Goal: Task Accomplishment & Management: Use online tool/utility

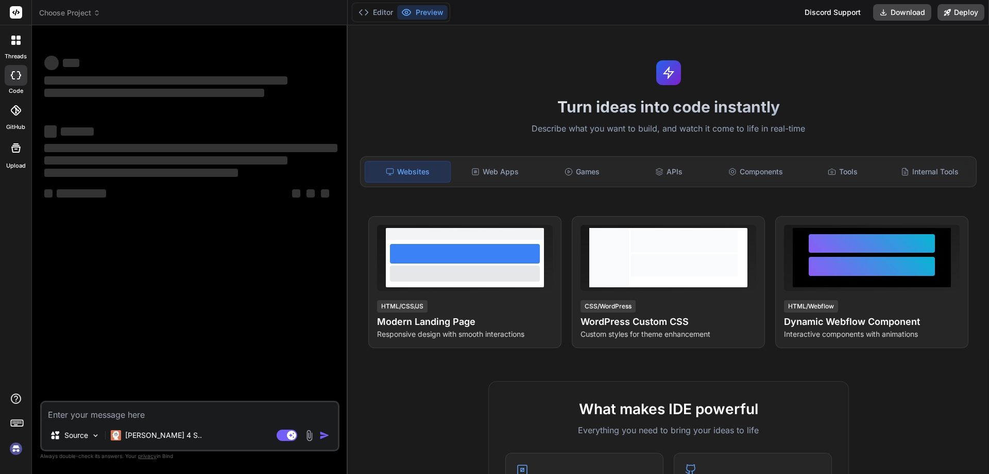
click at [213, 415] on textarea at bounding box center [190, 411] width 296 height 19
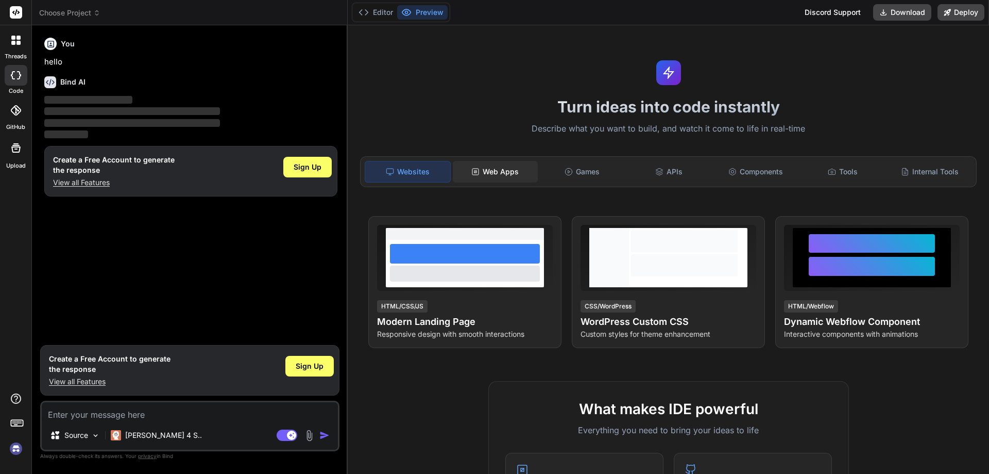
click at [514, 176] on div "Web Apps" at bounding box center [495, 172] width 85 height 22
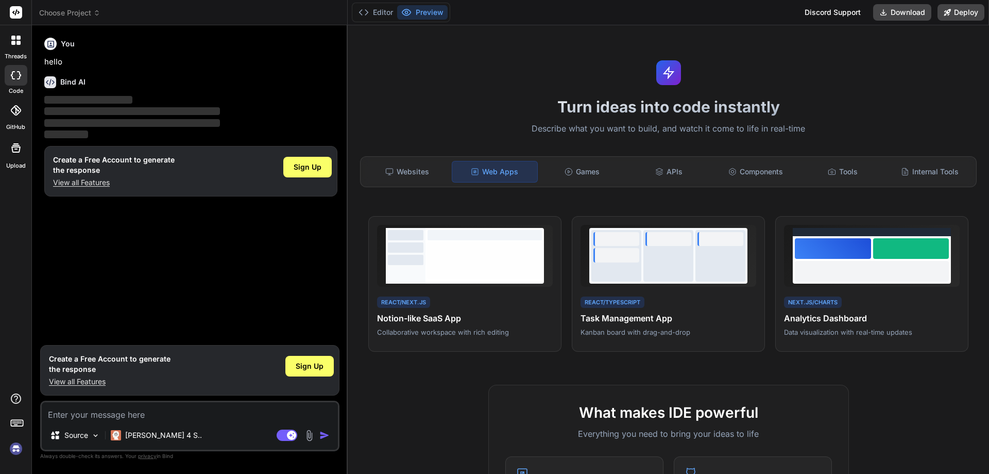
click at [217, 420] on textarea at bounding box center [190, 411] width 296 height 19
click at [314, 163] on span "Sign Up" at bounding box center [308, 167] width 28 height 10
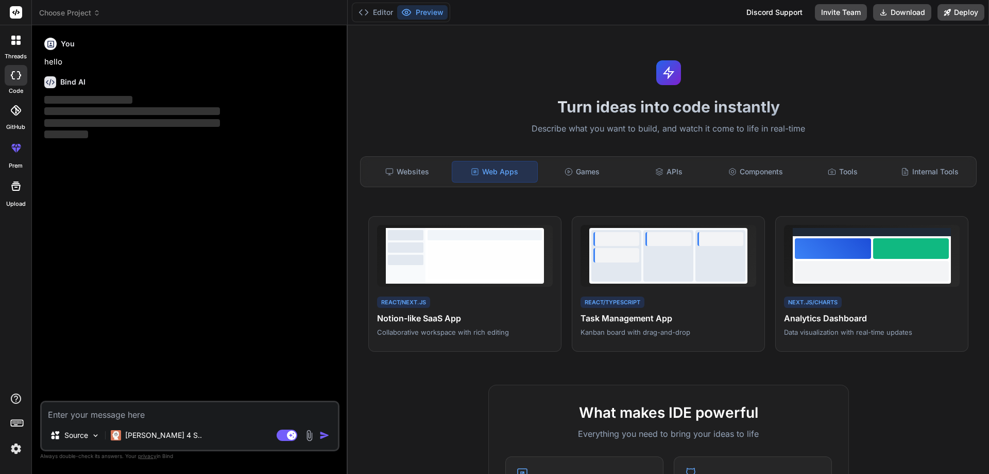
drag, startPoint x: 172, startPoint y: 403, endPoint x: 285, endPoint y: 240, distance: 198.8
click at [173, 401] on div "Source Claude 4 S.. Agent Mode. When this toggle is activated, AI automatically…" at bounding box center [189, 425] width 299 height 50
type textarea "x"
click at [175, 412] on textarea at bounding box center [190, 411] width 296 height 19
paste textarea "📲 Lor Ipsumdolor 073% (Sitam Conse) 🔑 Adipi & Elitseddo Eiusmodtempo incidi (UT…"
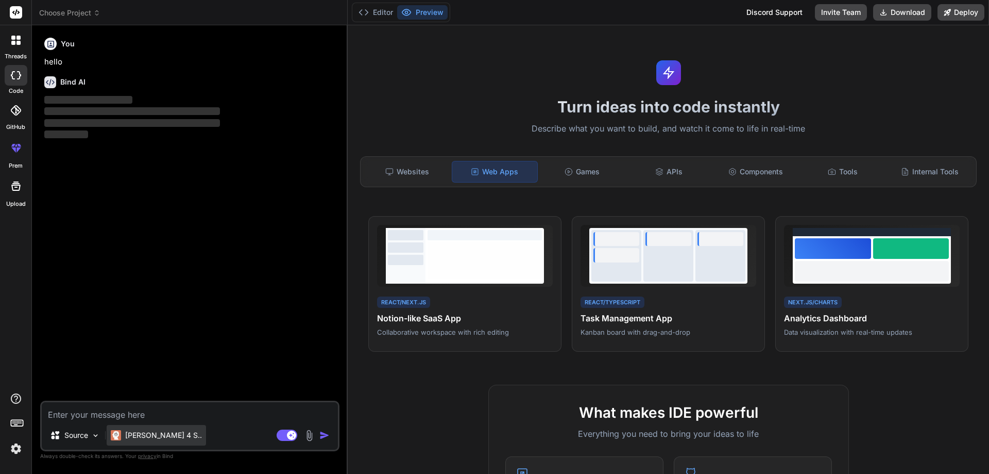
type textarea "📲 Lor Ipsumdolor 073% (Sitam Conse) 🔑 Adipi & Elitseddo Eiusmodtempo incidi (UT…"
type textarea "x"
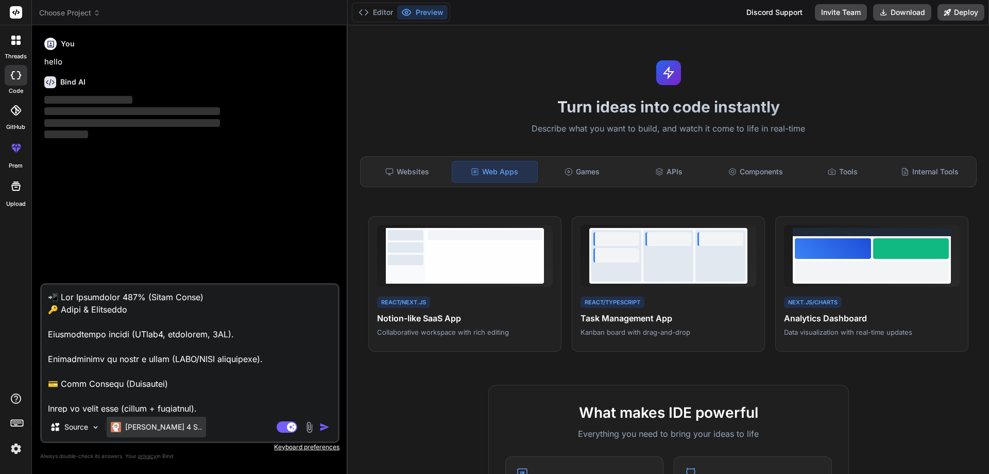
scroll to position [1040, 0]
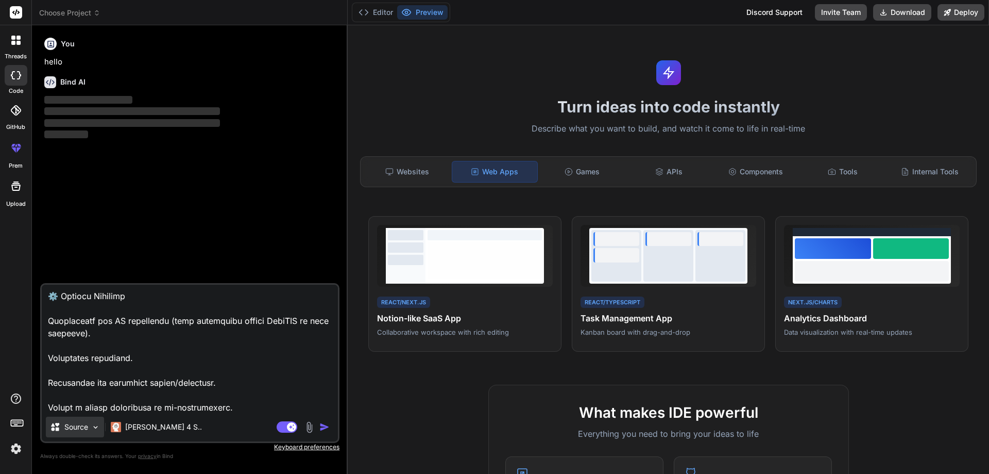
type textarea "📲 Lor Ipsumdolor 073% (Sitam Conse) 🔑 Adipi & Elitseddo Eiusmodtempo incidi (UT…"
click at [102, 426] on div "Source" at bounding box center [75, 426] width 58 height 21
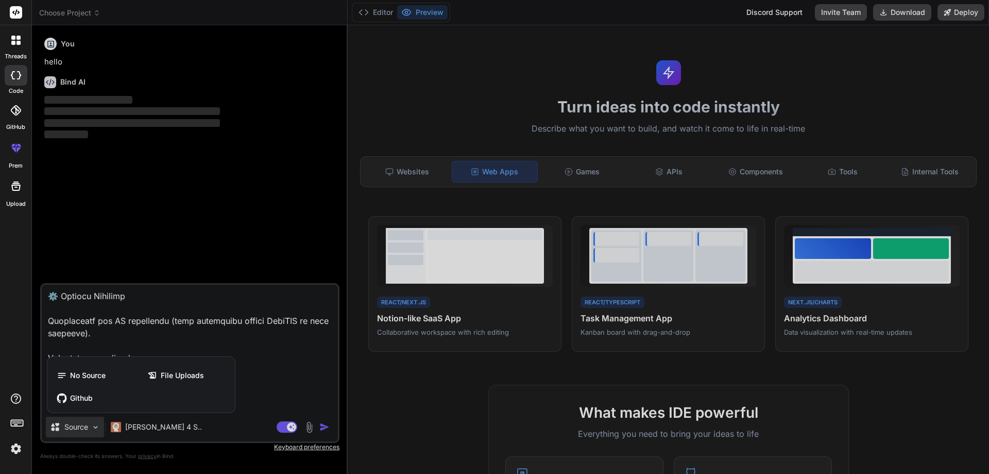
click at [97, 427] on div at bounding box center [494, 237] width 989 height 474
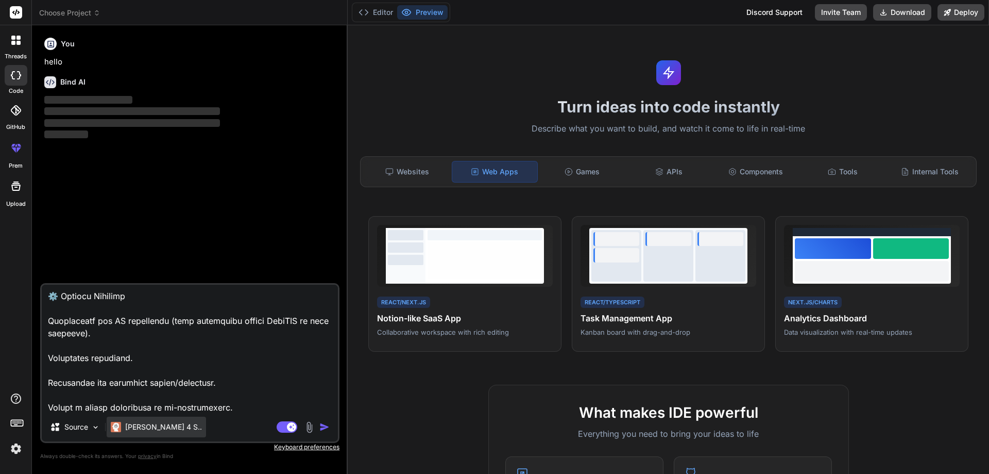
click at [140, 424] on p "[PERSON_NAME] 4 S.." at bounding box center [163, 427] width 77 height 10
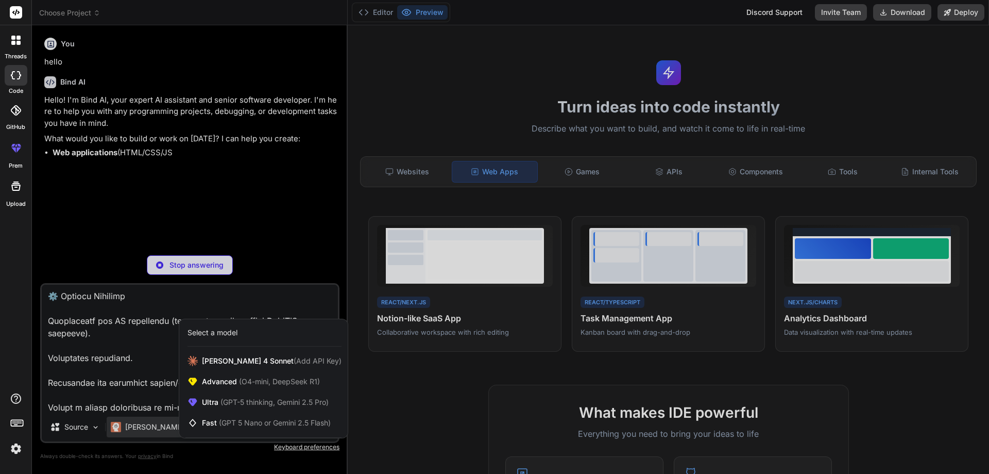
click at [243, 331] on div "Select a model" at bounding box center [265, 332] width 154 height 10
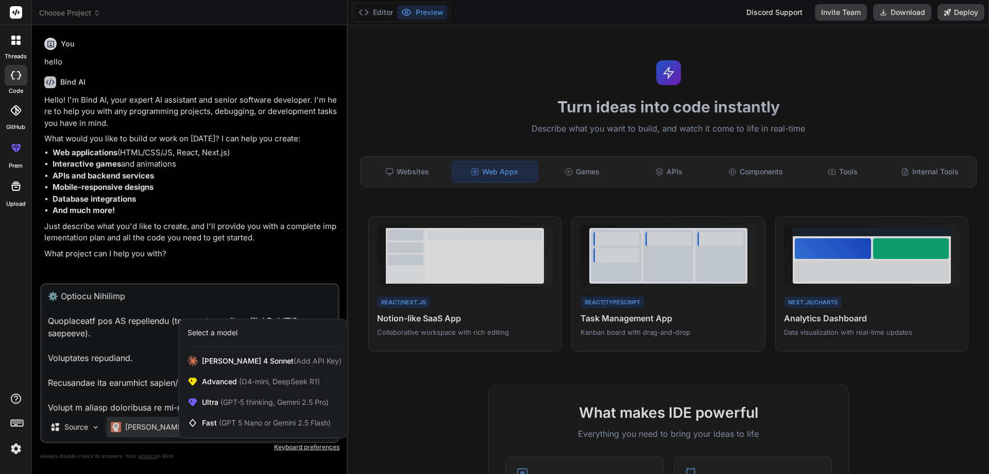
click at [239, 181] on div at bounding box center [494, 237] width 989 height 474
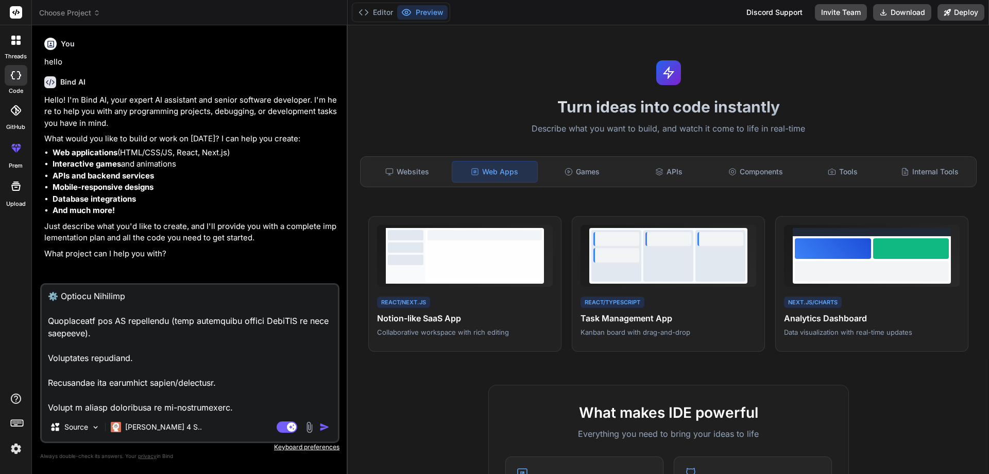
click at [248, 327] on textarea at bounding box center [190, 348] width 296 height 128
type textarea "x"
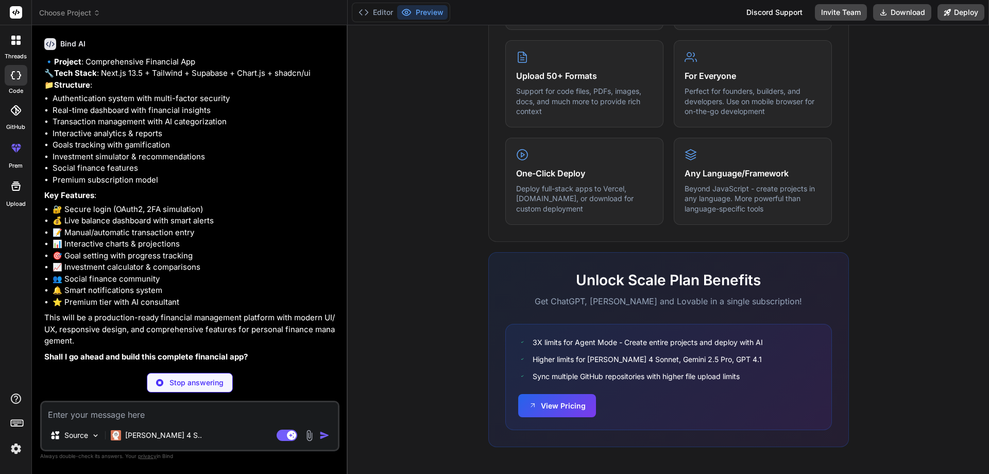
scroll to position [531, 0]
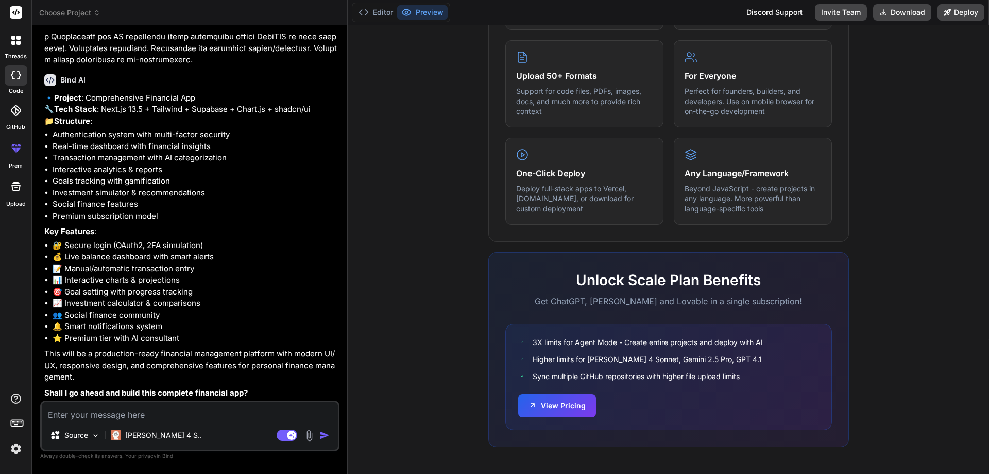
type textarea "x"
type textarea "Y"
type textarea "x"
type textarea "Ye"
type textarea "x"
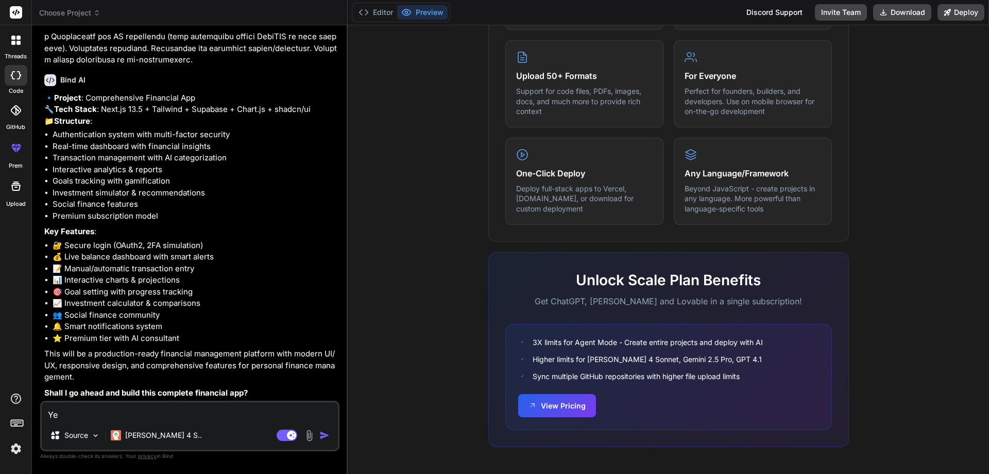
type textarea "Yes"
type textarea "x"
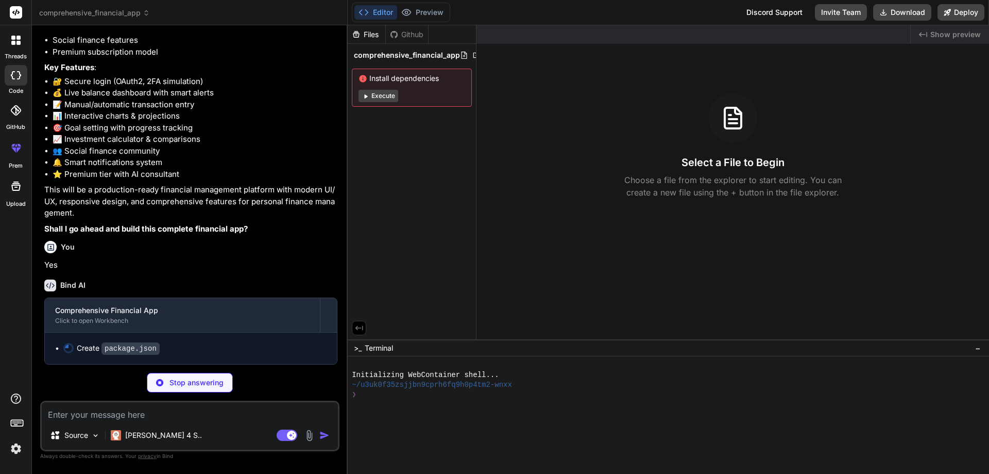
scroll to position [695, 0]
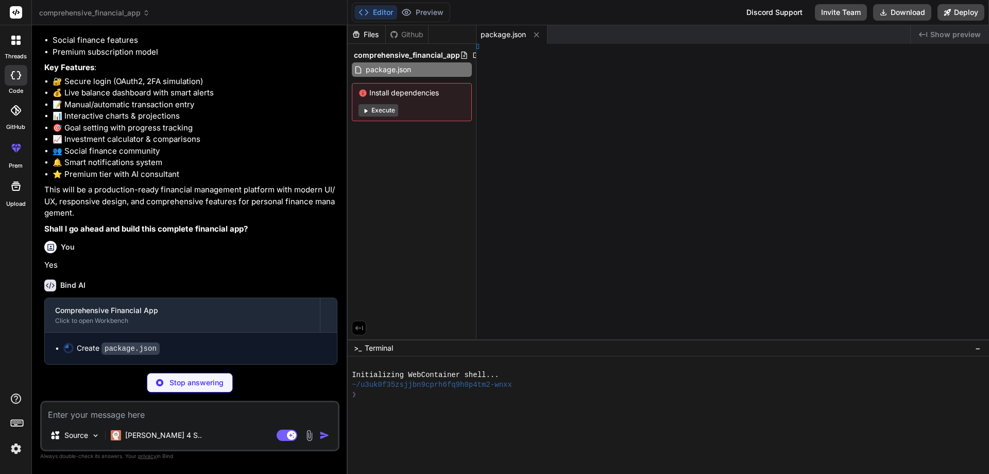
type textarea "x"
type textarea "extConfig"
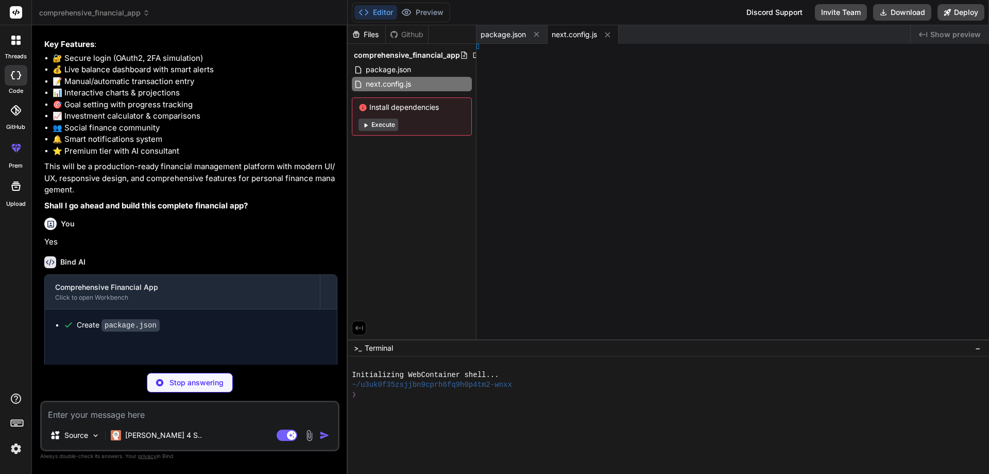
type textarea "x"
type textarea "rms")], }"
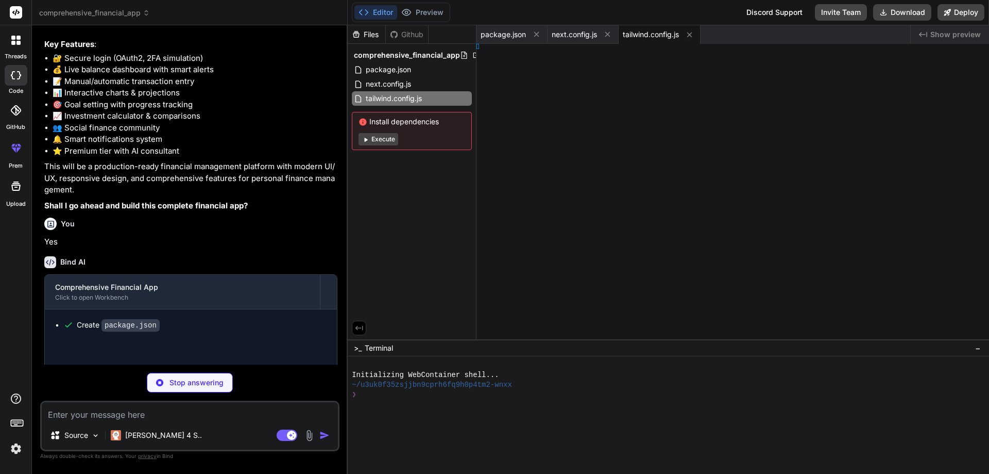
type textarea "x"
type textarea ", }, }"
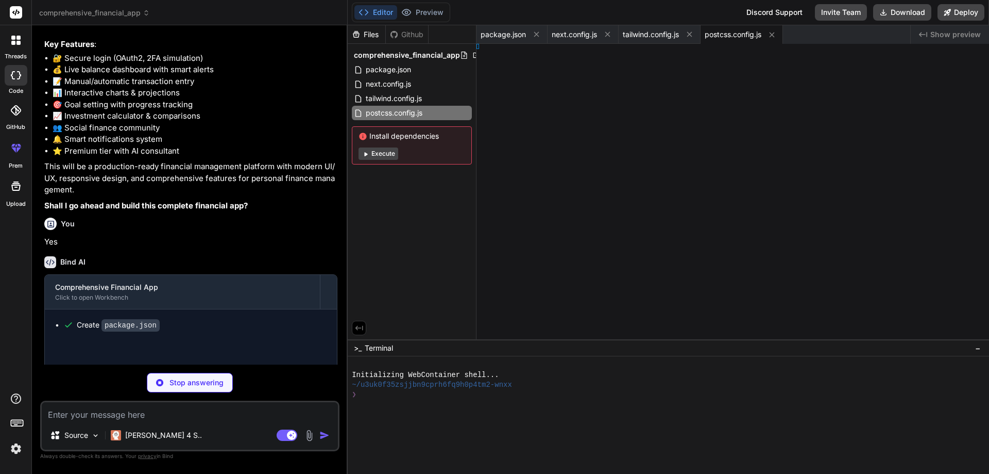
type textarea "x"
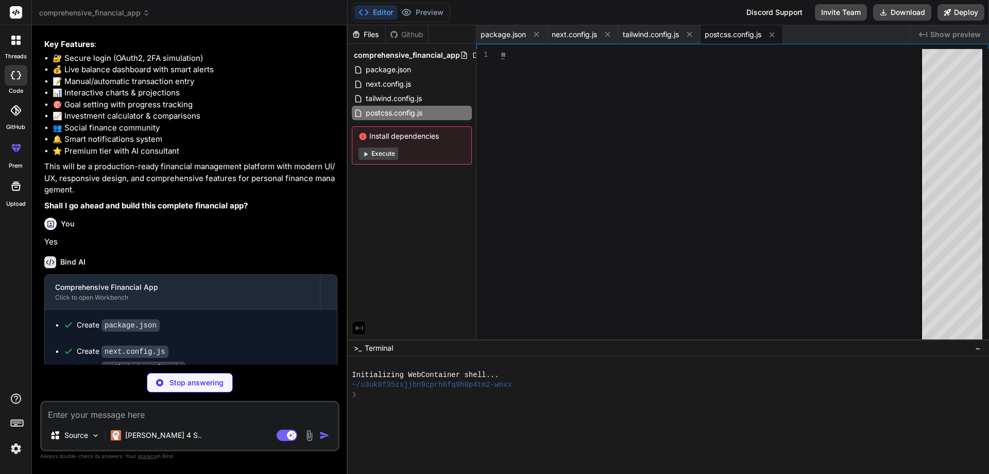
type textarea "module.exports = { plugins: { tailwindcss: {}, autoprefixer: {}, }, }"
click at [374, 151] on button "Execute" at bounding box center [379, 153] width 40 height 12
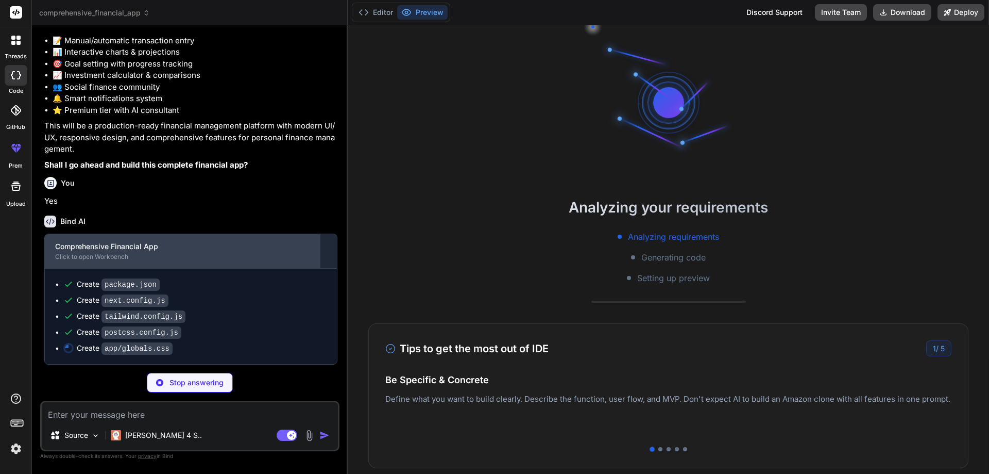
scroll to position [759, 0]
type textarea "x"
type textarea "@layer base { * { @apply border-border; } body { @apply bg-background text-fore…"
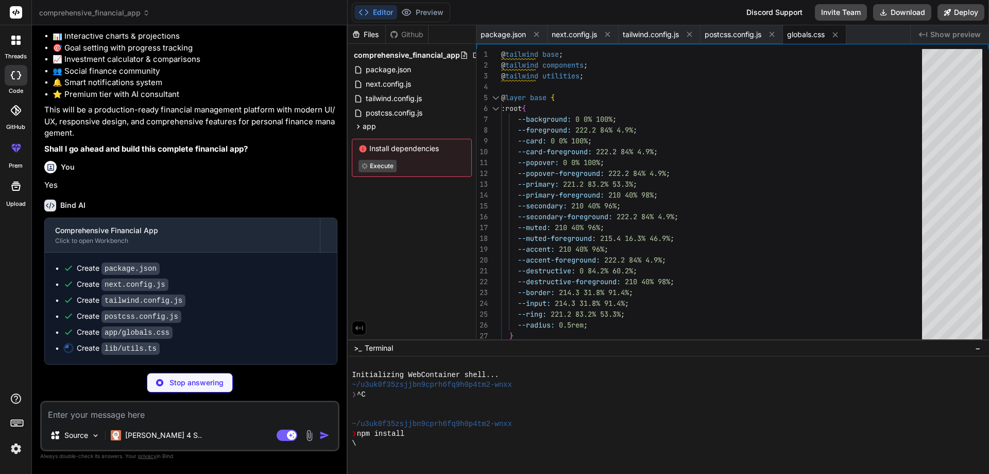
type textarea "x"
type textarea "currency: 'BRL' }).format(value) } export function formatPercentage(value: numb…"
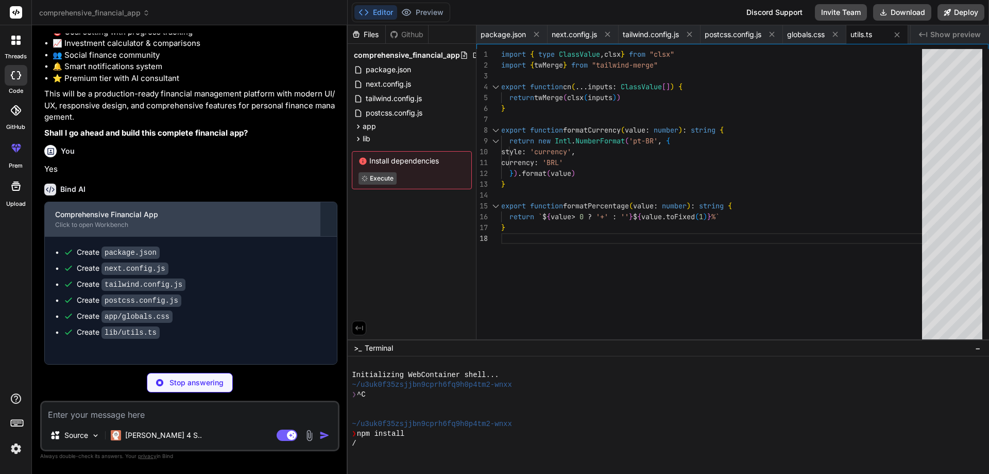
scroll to position [791, 0]
type textarea "x"
type textarea "{...props} /> ) } ) Button.displayName = "Button" export { Button, buttonVarian…"
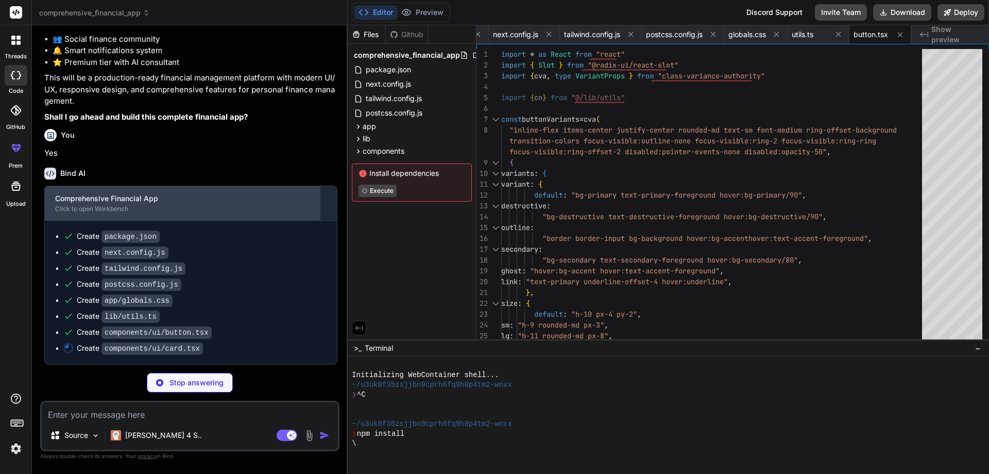
scroll to position [807, 0]
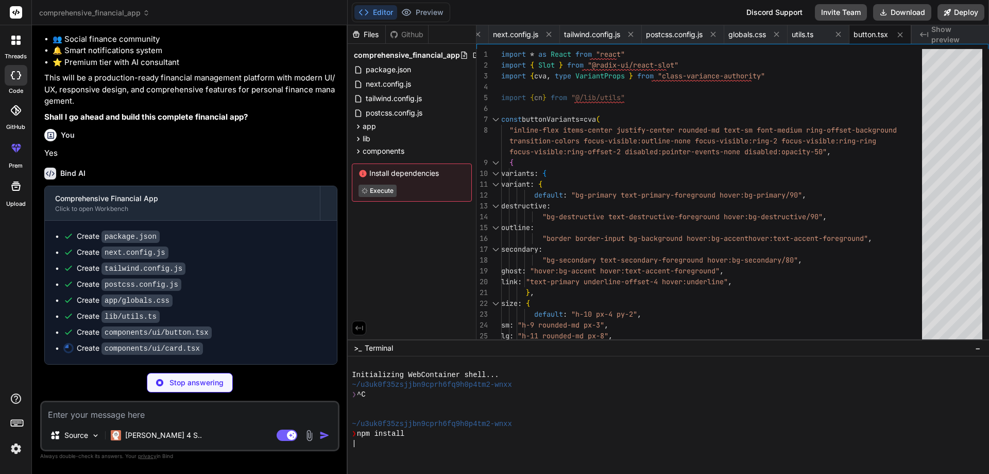
type textarea "x"
type textarea "<div ref={ref} className={cn("flex items-center p-6 pt-0", className)} {...prop…"
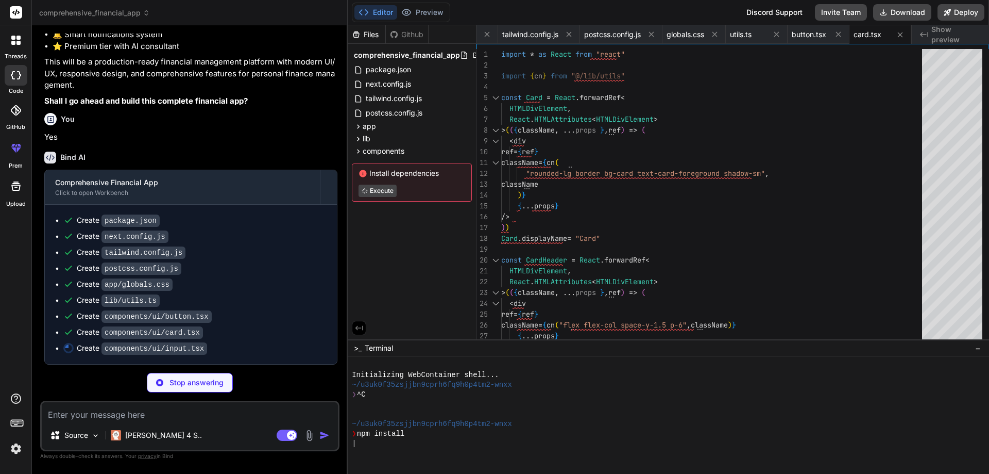
scroll to position [823, 0]
type textarea "x"
type textarea "ref={ref} {...props} /> ) } ) Input.displayName = "Input" export { Input }"
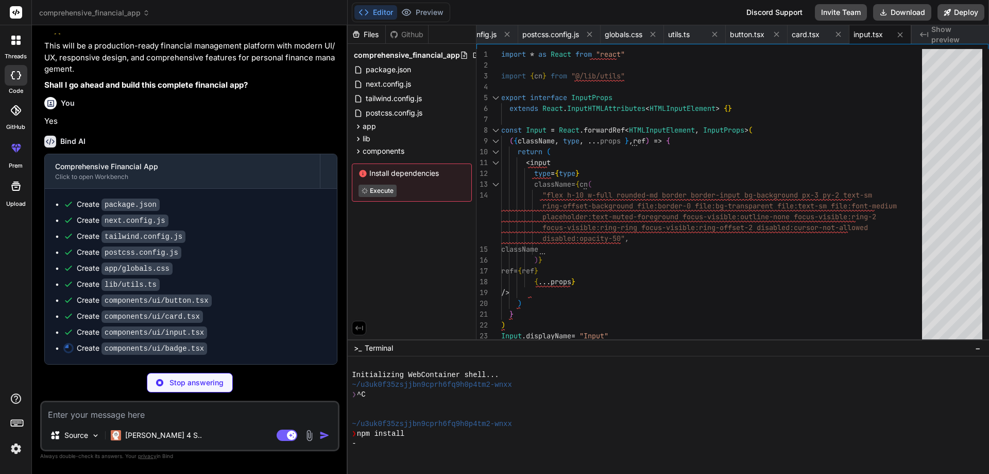
type textarea "x"
type textarea "function Badge({ className, variant, ...props }: BadgeProps) { return ( <div cl…"
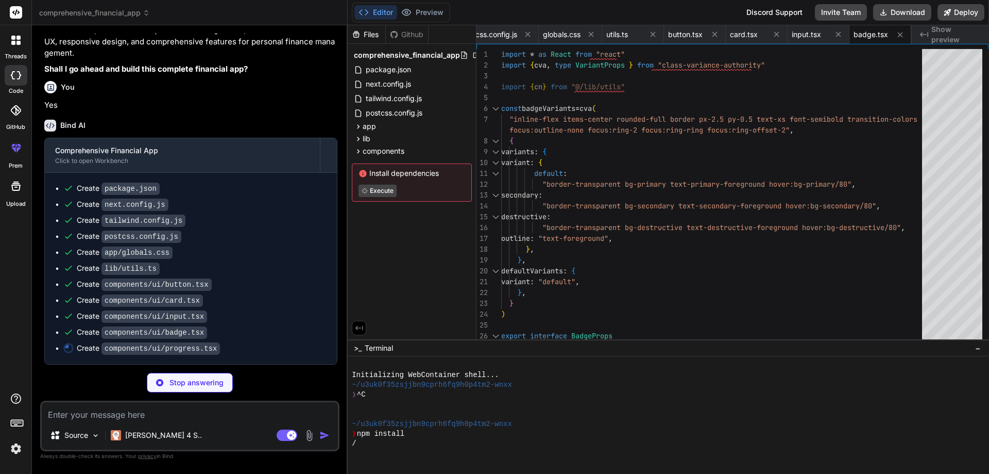
scroll to position [855, 0]
type textarea "x"
type textarea "/> </ProgressPrimitive.Root> )) Progress.displayName = ProgressPrimitive.Root.d…"
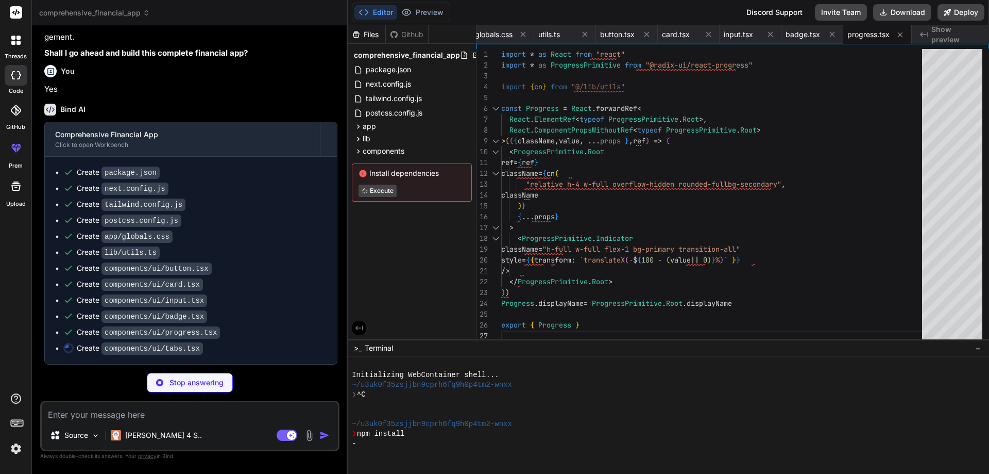
scroll to position [871, 0]
type textarea "x"
type textarea ")} {...props} /> )) TabsContent.displayName = TabsPrimitive.Content.displayName…"
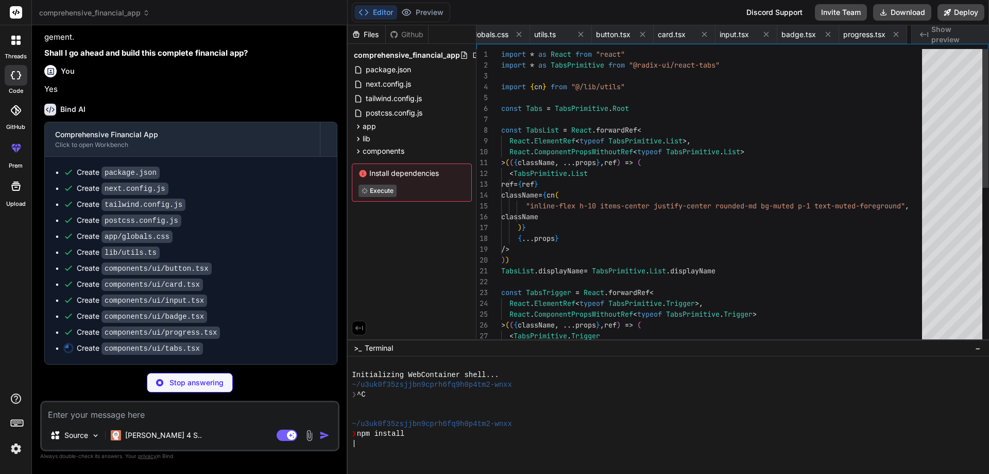
scroll to position [0, 378]
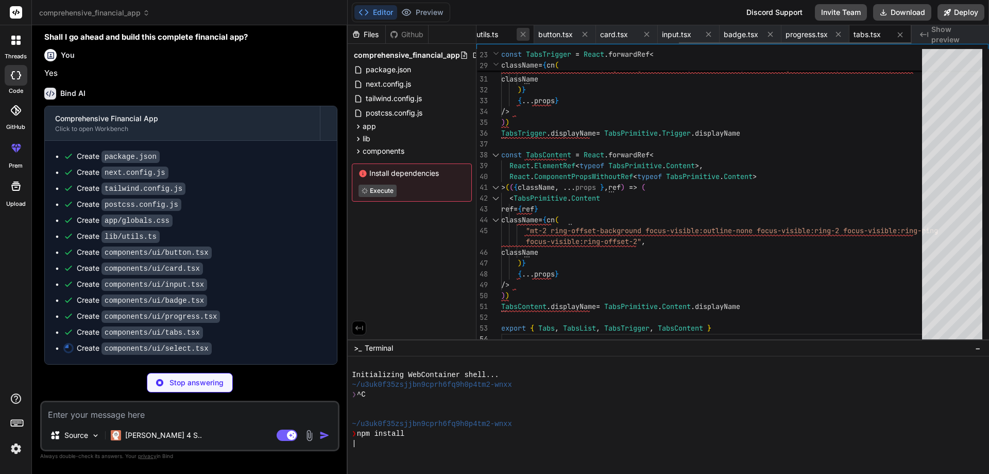
click at [524, 35] on icon at bounding box center [523, 34] width 9 height 9
drag, startPoint x: 364, startPoint y: 444, endPoint x: 370, endPoint y: 450, distance: 8.4
click at [370, 446] on div "/" at bounding box center [663, 444] width 623 height 10
type textarea "x"
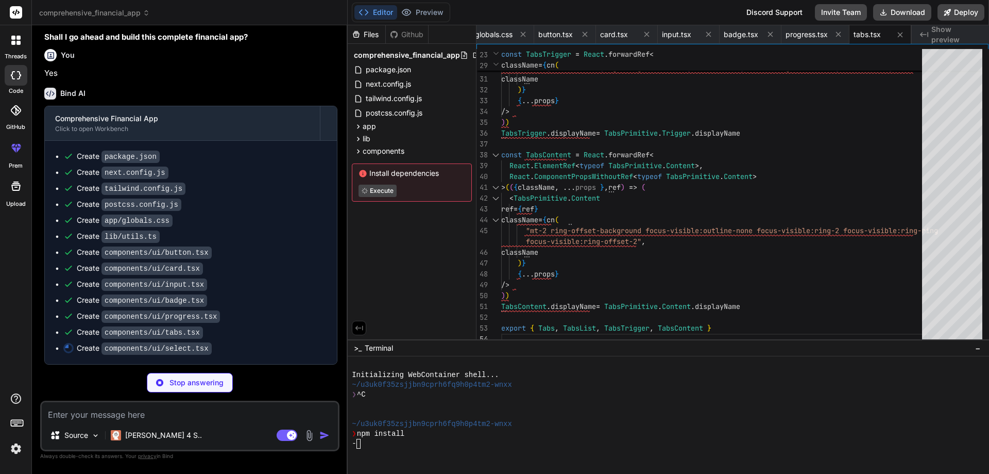
type textarea "SelectValue, SelectTrigger, SelectContent, SelectLabel, SelectItem, SelectSepar…"
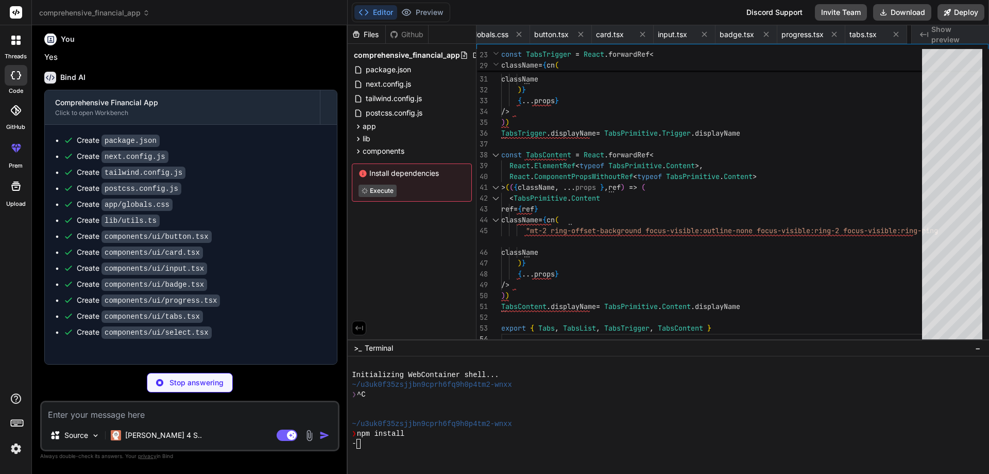
type textarea "x"
type textarea ") }"
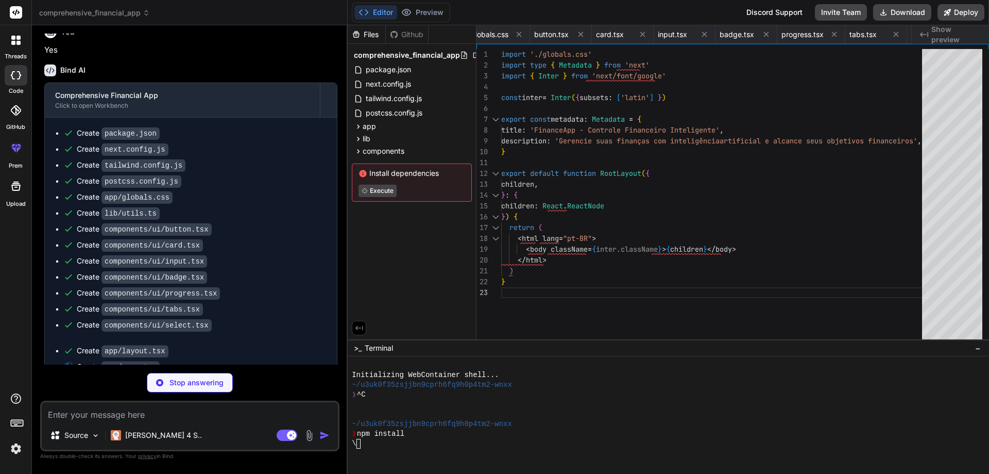
scroll to position [0, 440]
type textarea "x"
type textarea "</div> </div> ) }"
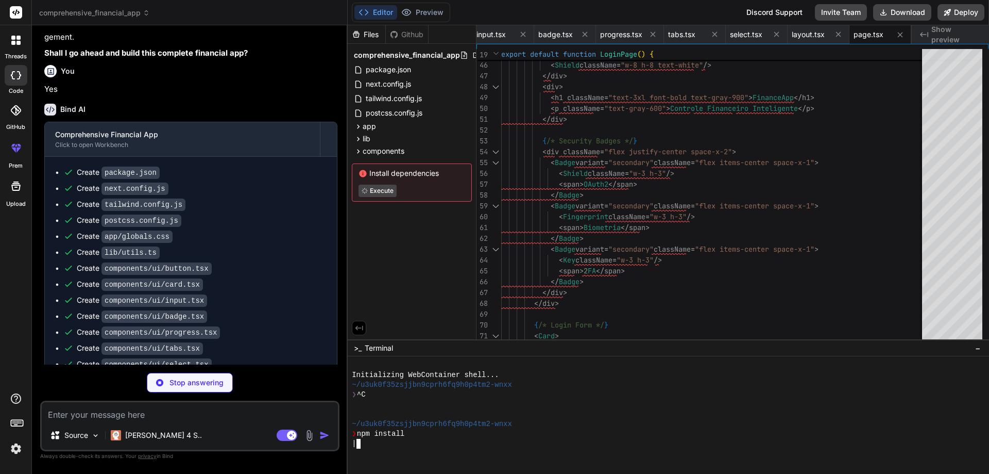
scroll to position [832, 0]
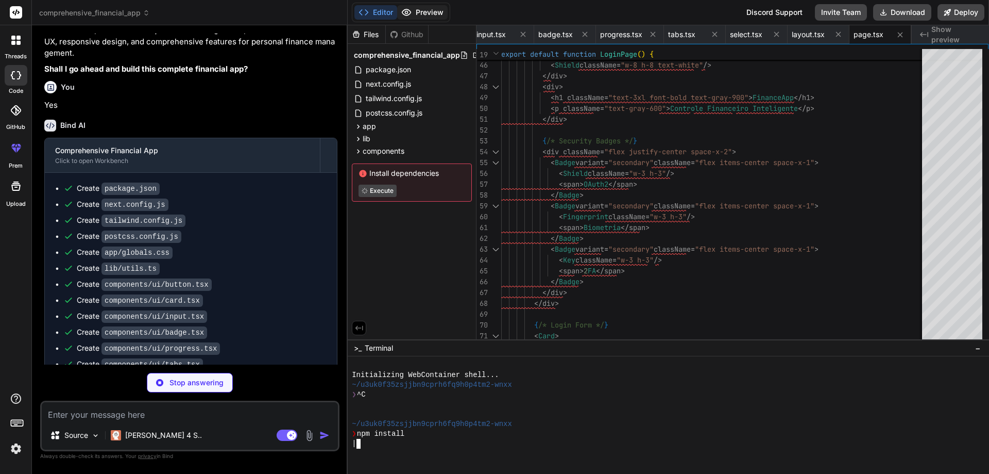
click at [405, 8] on icon at bounding box center [406, 12] width 10 height 10
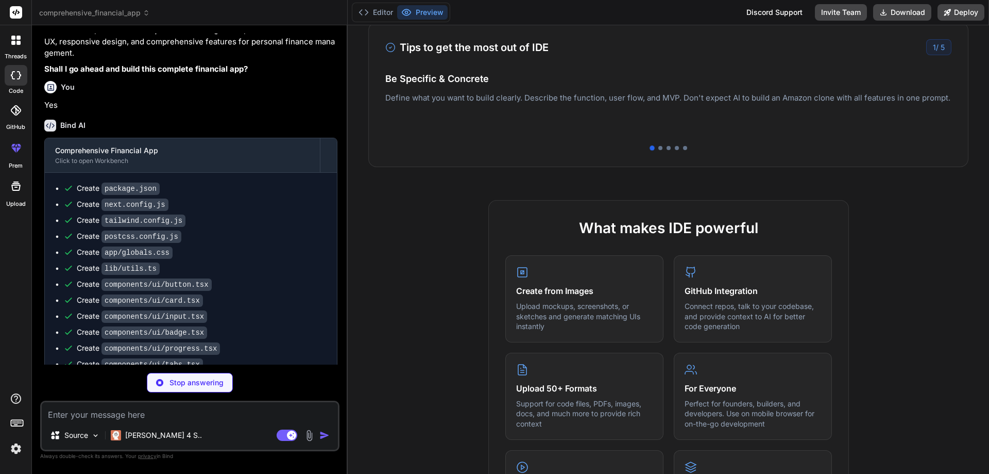
scroll to position [206, 0]
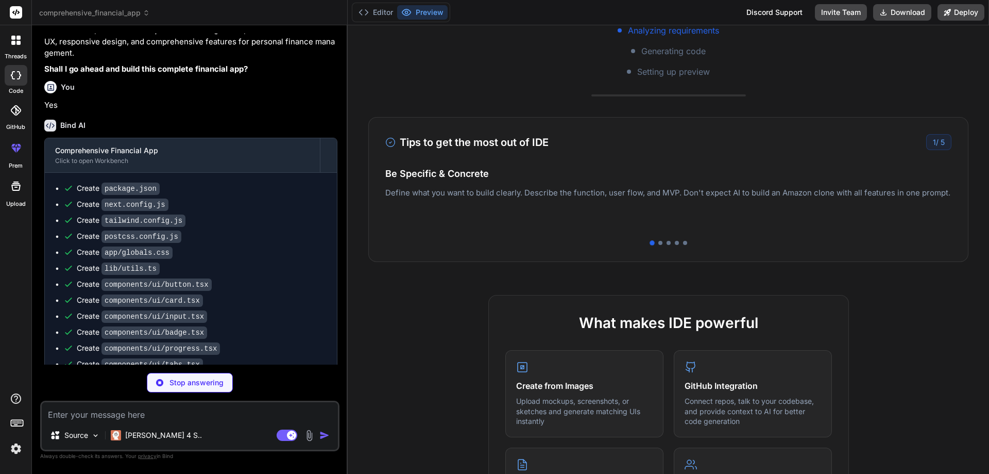
drag, startPoint x: 696, startPoint y: 204, endPoint x: 599, endPoint y: 196, distance: 97.7
click at [615, 199] on p "Deploy your Next.js and React projects to Vercel. For Node.js backend, deploy t…" at bounding box center [668, 209] width 566 height 25
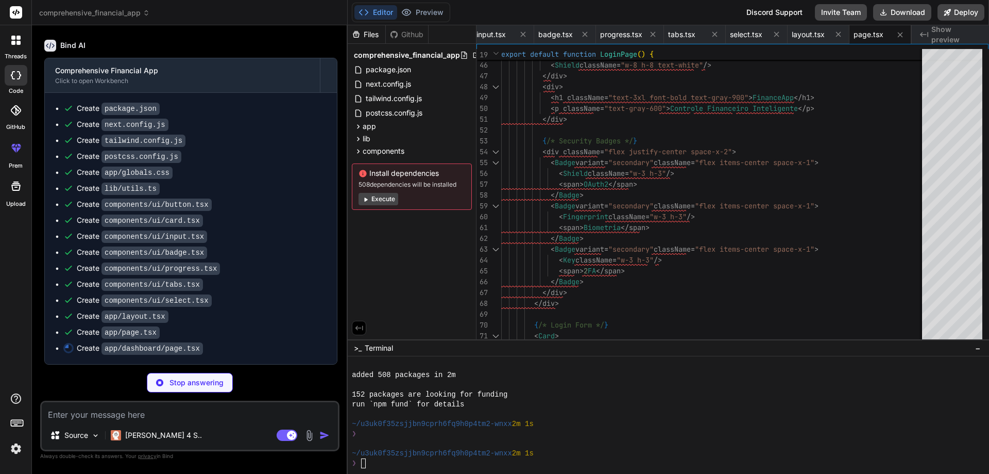
scroll to position [147, 0]
click at [394, 200] on button "Execute" at bounding box center [379, 199] width 40 height 12
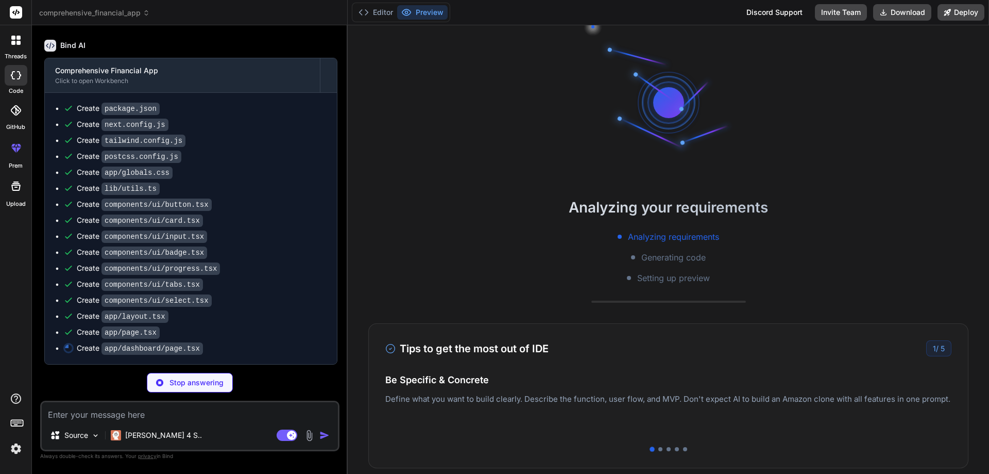
scroll to position [264, 0]
type textarea "x"
type textarea ") }"
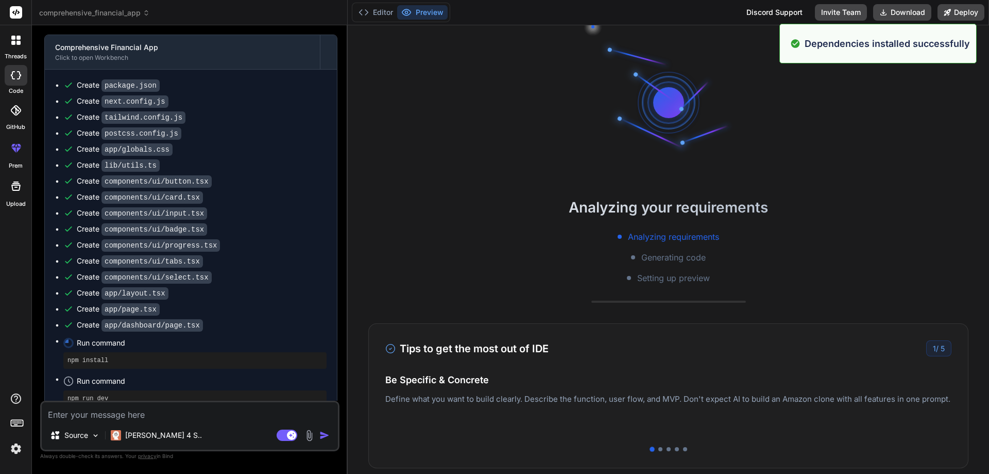
scroll to position [411, 0]
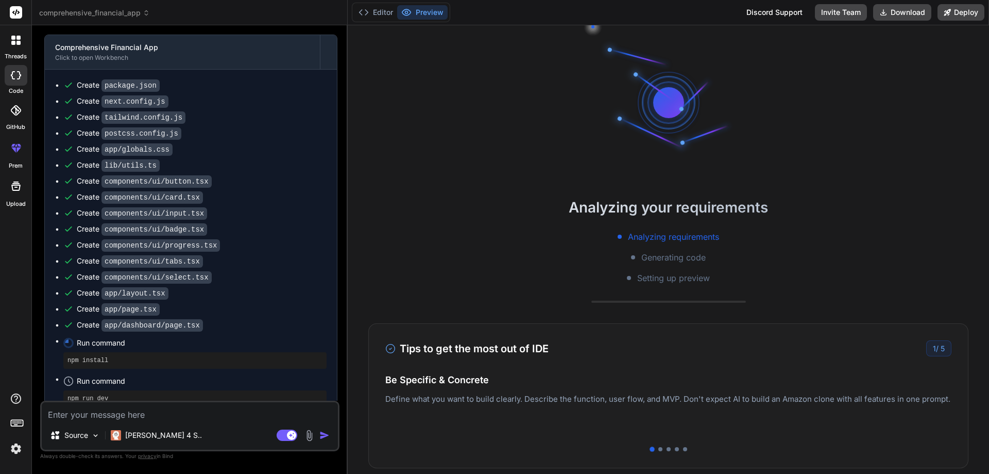
type textarea "x"
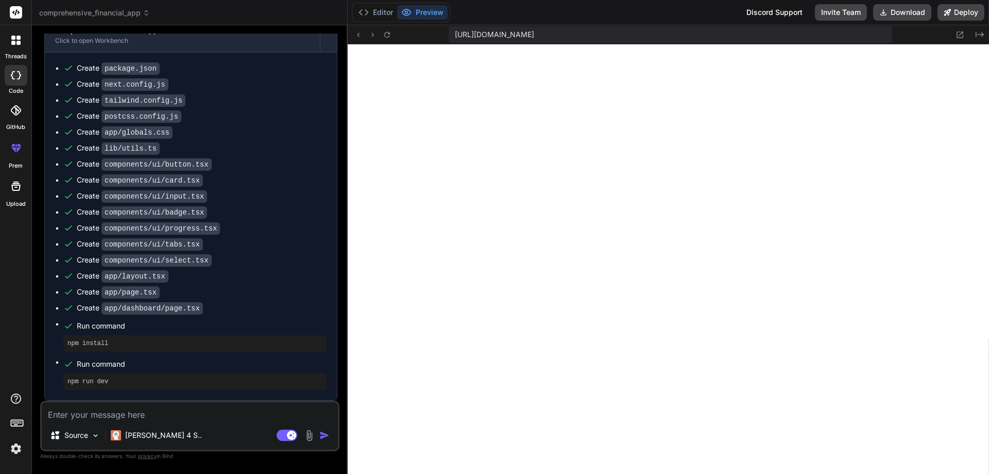
scroll to position [1165, 0]
click at [391, 30] on icon at bounding box center [387, 34] width 9 height 9
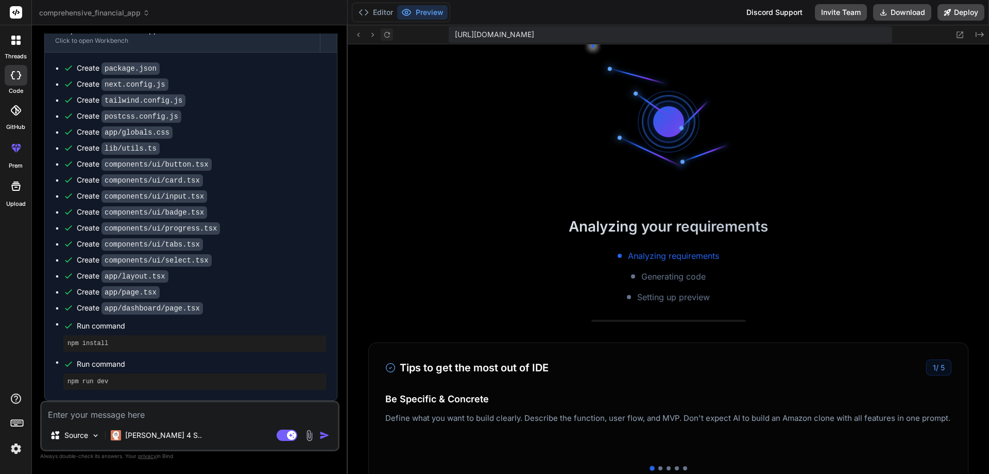
scroll to position [1263, 0]
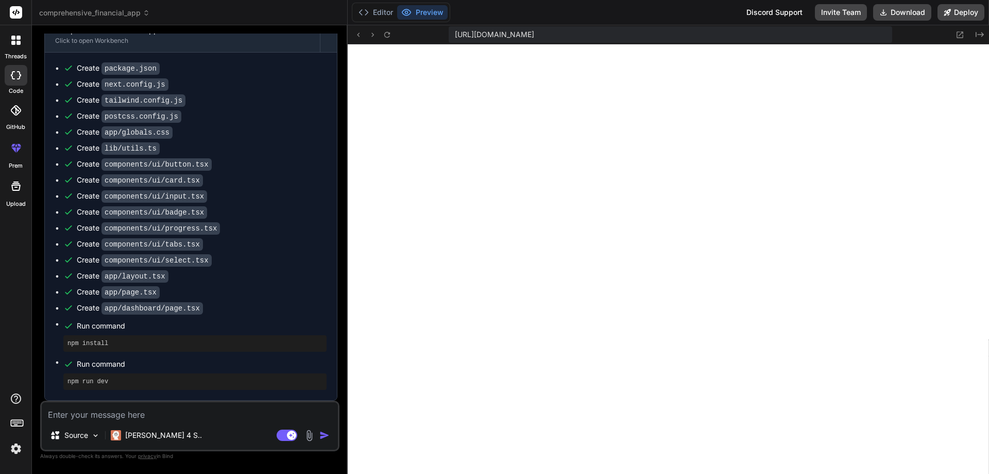
click at [218, 414] on textarea at bounding box center [190, 411] width 296 height 19
paste textarea "Failed to compile ./app/page.tsx:4:0 Module not found: Can't resolve '@/compone…"
type textarea "Failed to compile ./app/page.tsx:4:0 Module not found: Can't resolve '@/compone…"
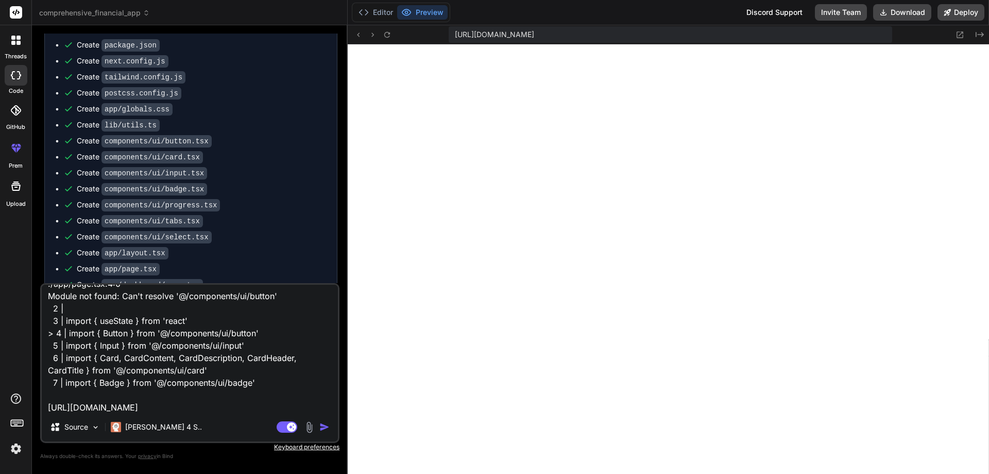
type textarea "x"
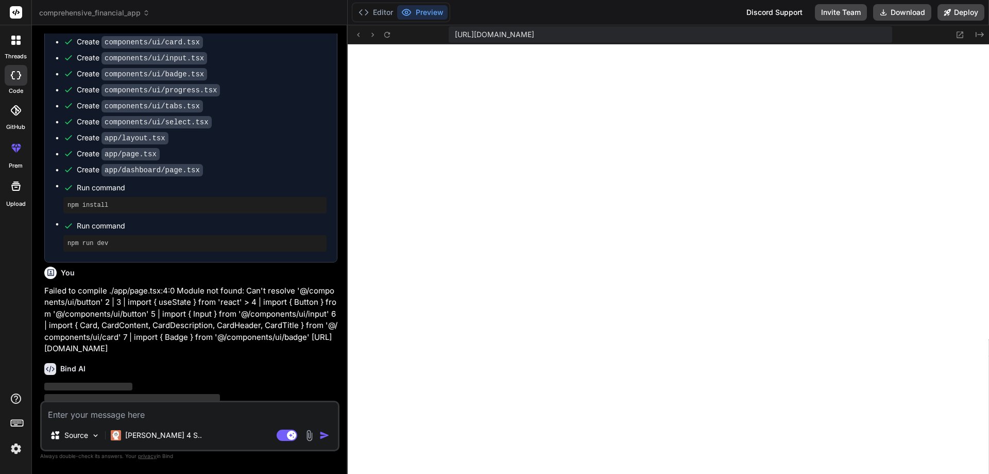
scroll to position [1140, 0]
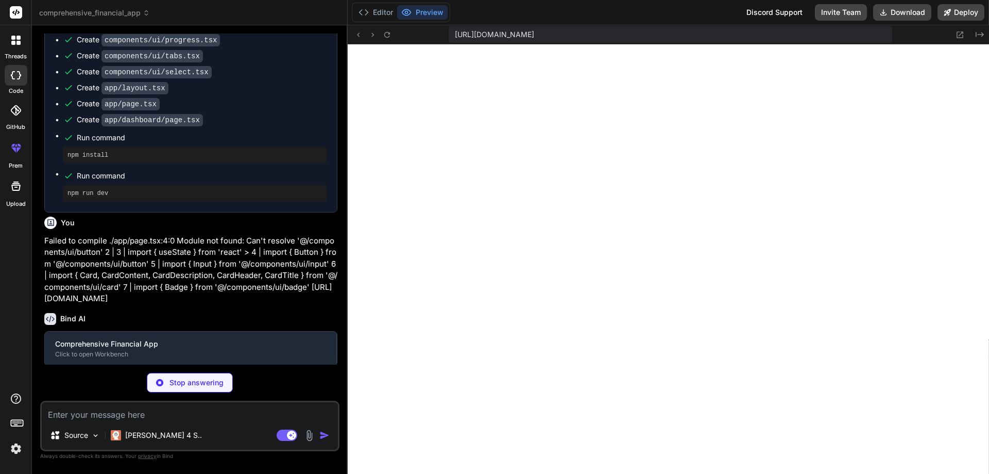
type textarea "x"
type textarea ""baseUrl": ".", "paths": { "@/*": ["./*"] } }, "include": ["next-env.d.ts", "**…"
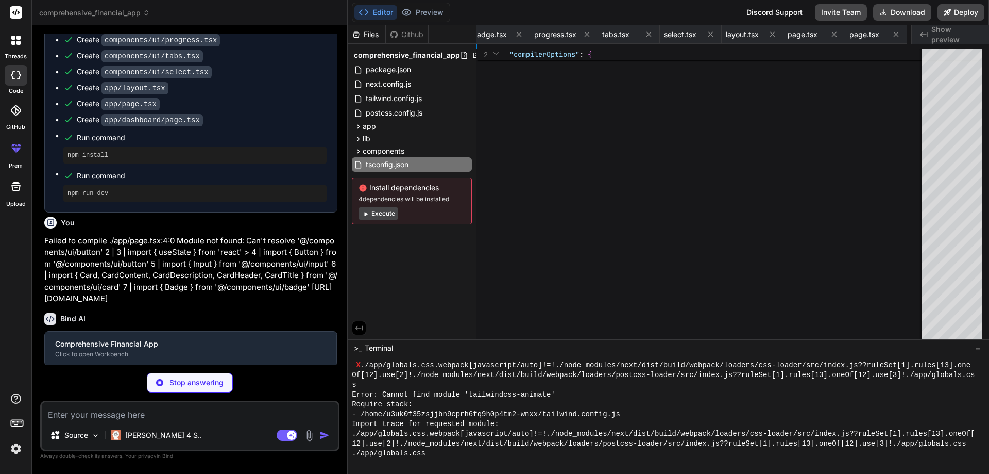
type textarea "x"
type textarea "className )} {...props} /> )) AvatarFallback.displayName = AvatarPrimitive.Fall…"
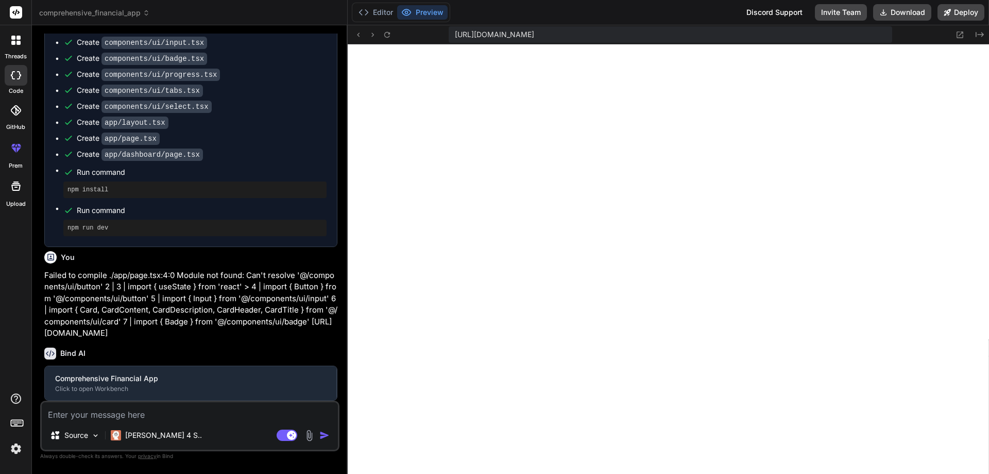
type textarea "x"
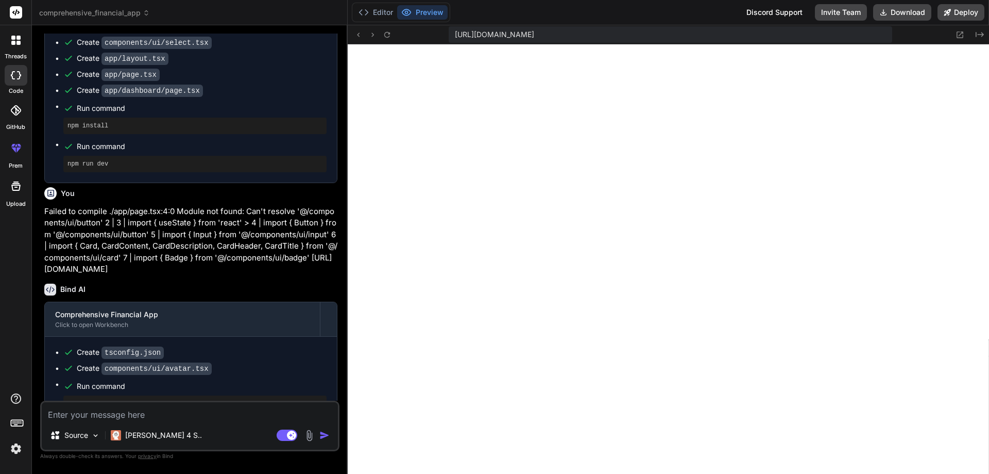
scroll to position [1215, 0]
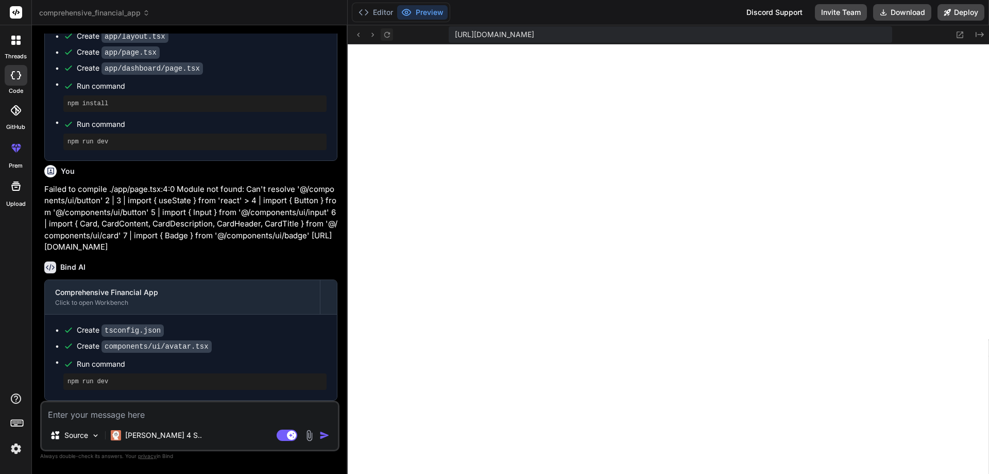
click at [391, 40] on button at bounding box center [387, 34] width 12 height 12
click at [186, 417] on textarea at bounding box center [190, 411] width 296 height 19
paste textarea "Failed to compile ./app/globals.css.webpack[javascript/auto]!=!./node_modules/n…"
type textarea "Failed to compile ./app/globals.css.webpack[javascript/auto]!=!./node_modules/n…"
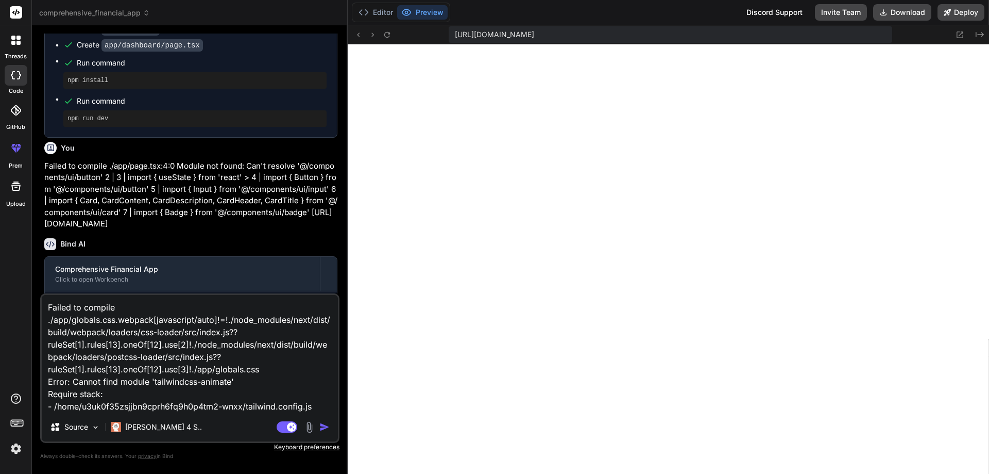
type textarea "x"
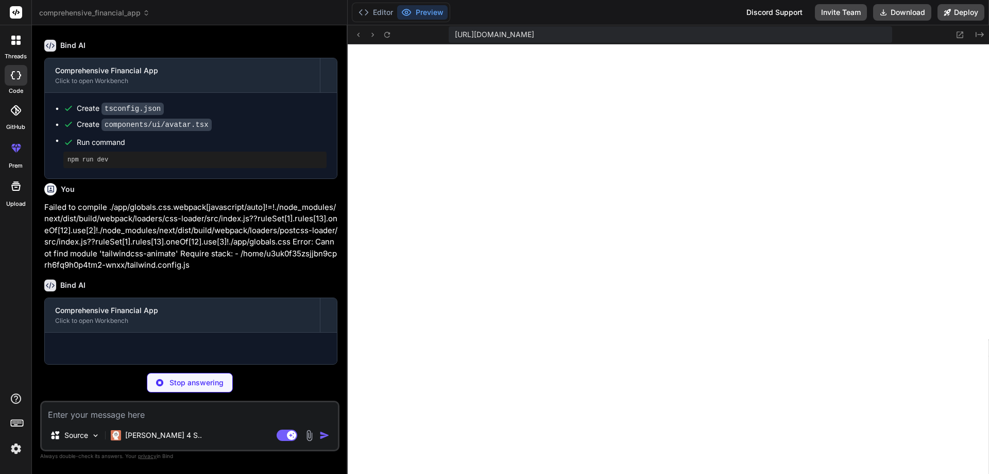
scroll to position [1436, 0]
type textarea "x"
type textarea ""@types/node": "^20", "@types/react": "^18", "@types/react-dom": "^18", "eslint…"
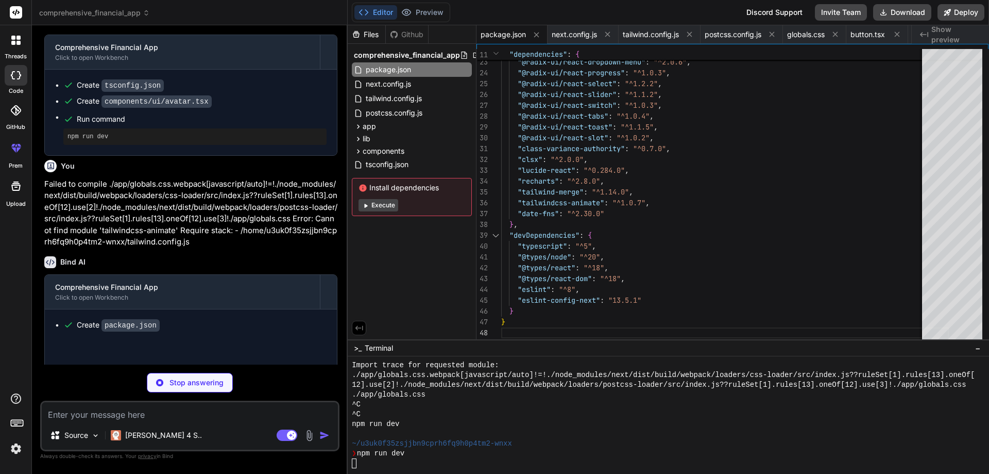
scroll to position [3564, 0]
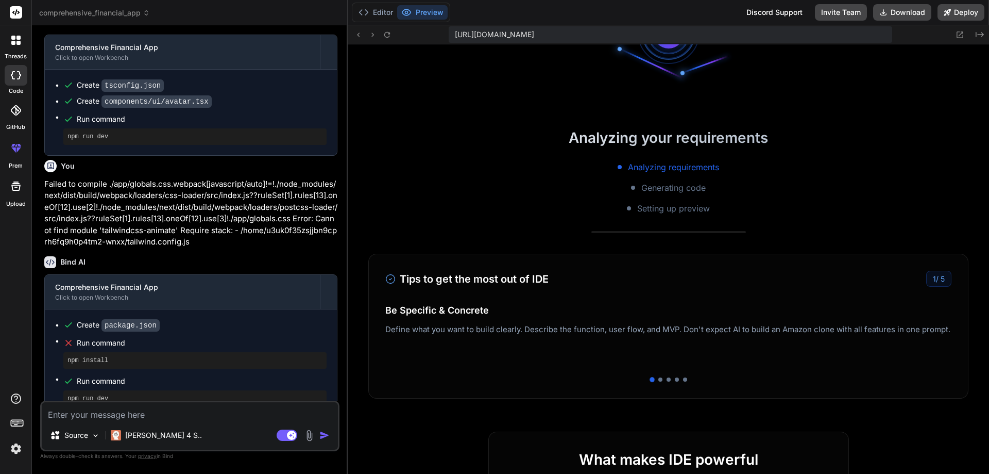
type textarea "x"
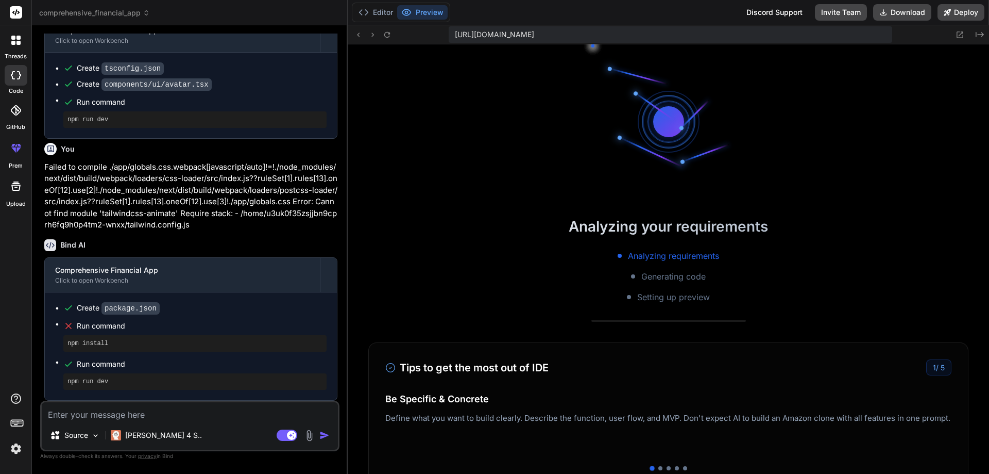
scroll to position [3946, 0]
click at [386, 34] on icon at bounding box center [387, 34] width 9 height 9
click at [390, 35] on icon at bounding box center [387, 34] width 9 height 9
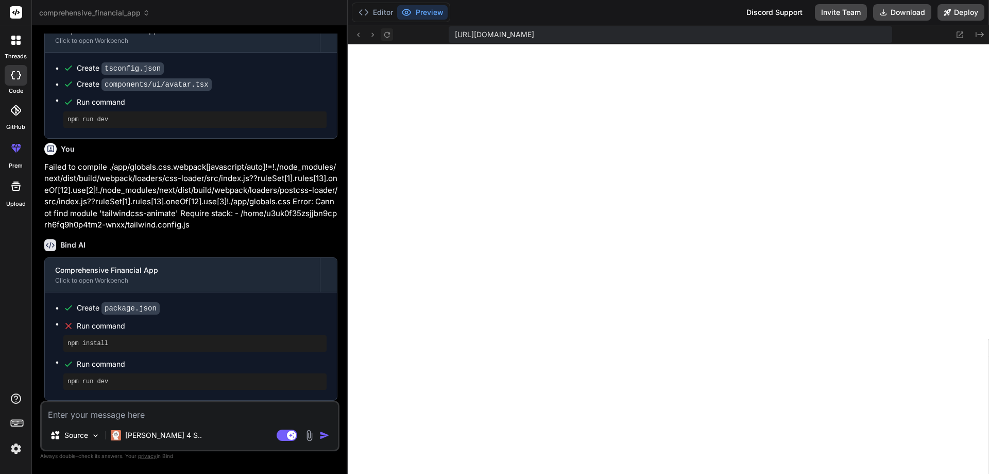
click at [391, 31] on icon at bounding box center [387, 34] width 9 height 9
click at [148, 418] on textarea at bounding box center [190, 411] width 296 height 19
paste textarea "Failed to compile ./app/globals.css.webpack[javascript/auto]!=!./node_modules/n…"
type textarea "Failed to compile ./app/globals.css.webpack[javascript/auto]!=!./node_modules/n…"
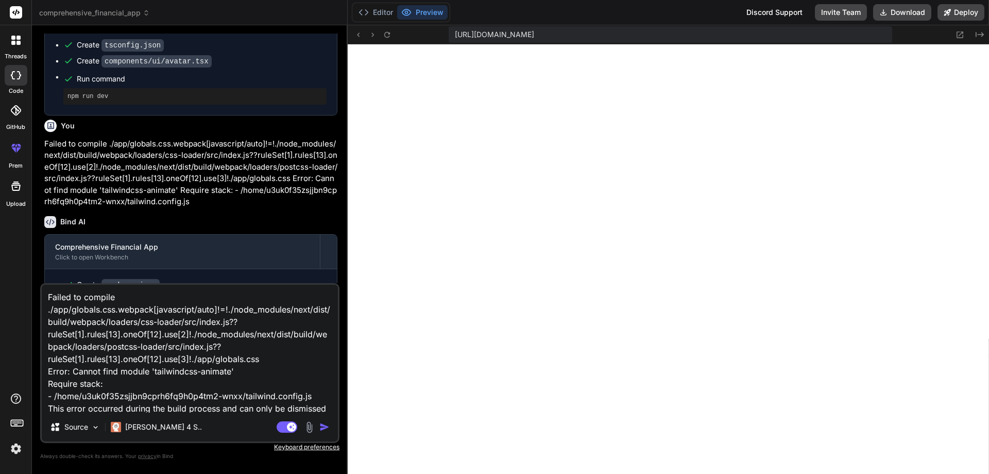
scroll to position [13, 0]
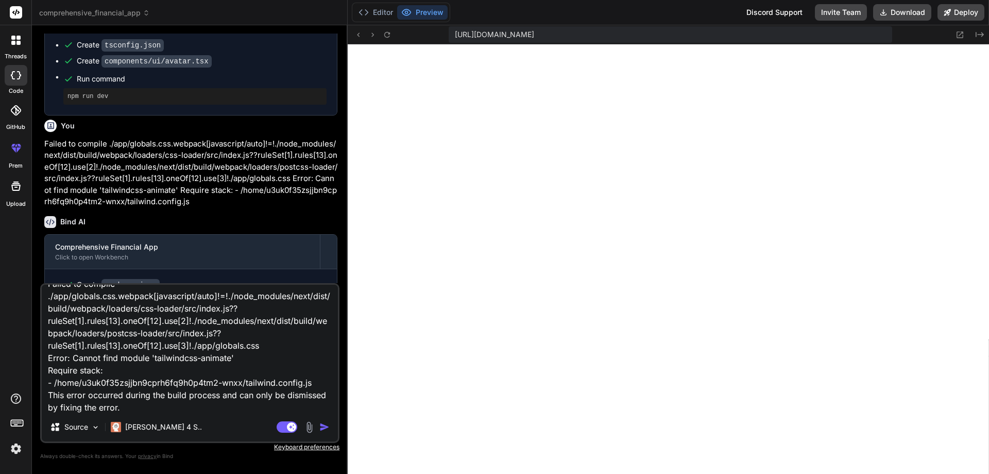
type textarea "x"
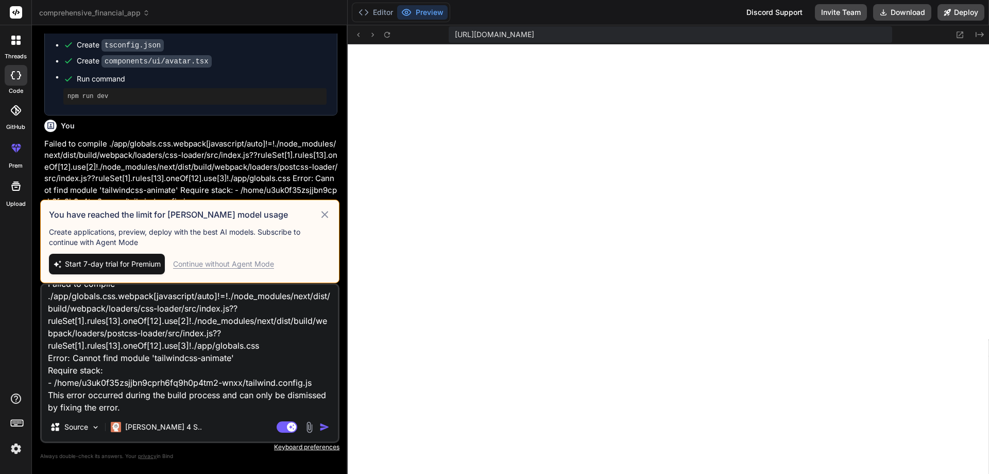
type textarea "Failed to compile ./app/globals.css.webpack[javascript/auto]!=!./node_modules/n…"
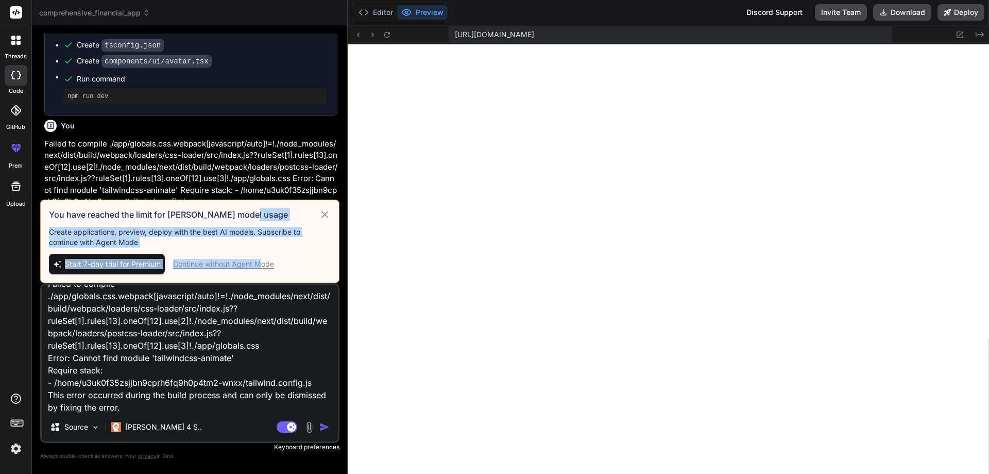
drag, startPoint x: 327, startPoint y: 211, endPoint x: 264, endPoint y: 263, distance: 81.2
click at [264, 263] on div "You have reached the limit for Claude model usage Create applications, preview,…" at bounding box center [189, 240] width 299 height 83
click at [264, 264] on div "Continue without Agent Mode" at bounding box center [223, 264] width 101 height 10
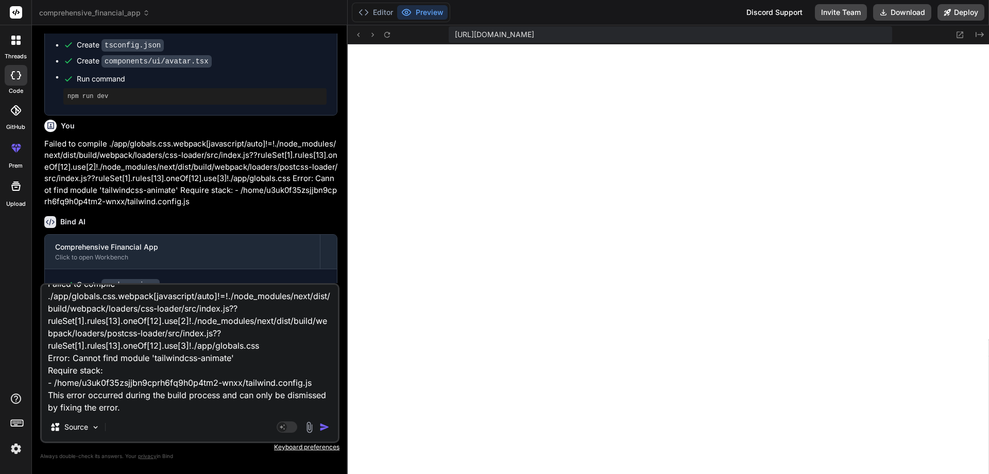
click at [213, 338] on textarea "Failed to compile ./app/globals.css.webpack[javascript/auto]!=!./node_modules/n…" at bounding box center [190, 348] width 296 height 128
type textarea "x"
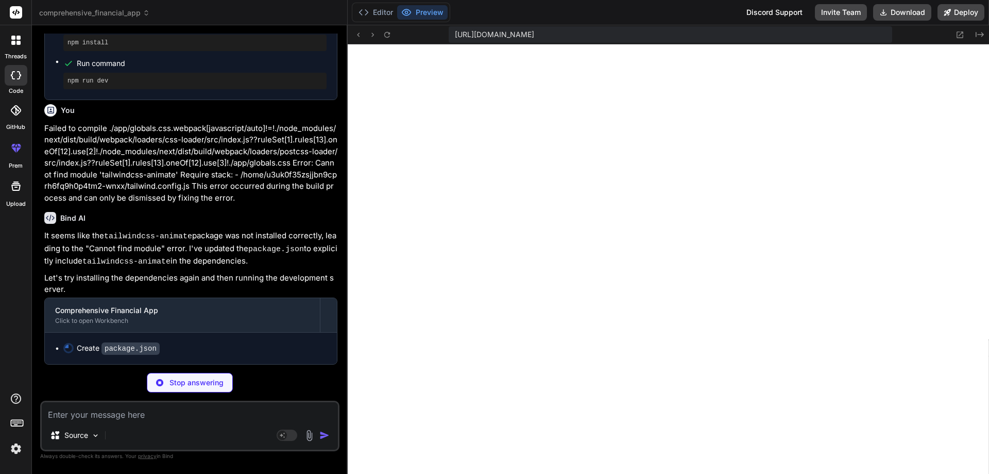
scroll to position [1774, 0]
type textarea "x"
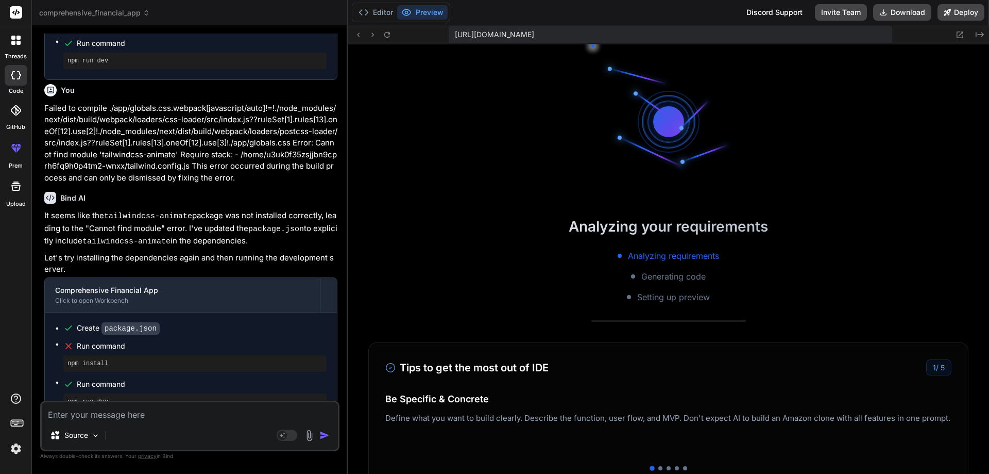
scroll to position [5512, 0]
click at [95, 372] on div "npm install" at bounding box center [194, 363] width 263 height 16
click at [94, 367] on pre "npm install" at bounding box center [195, 363] width 255 height 8
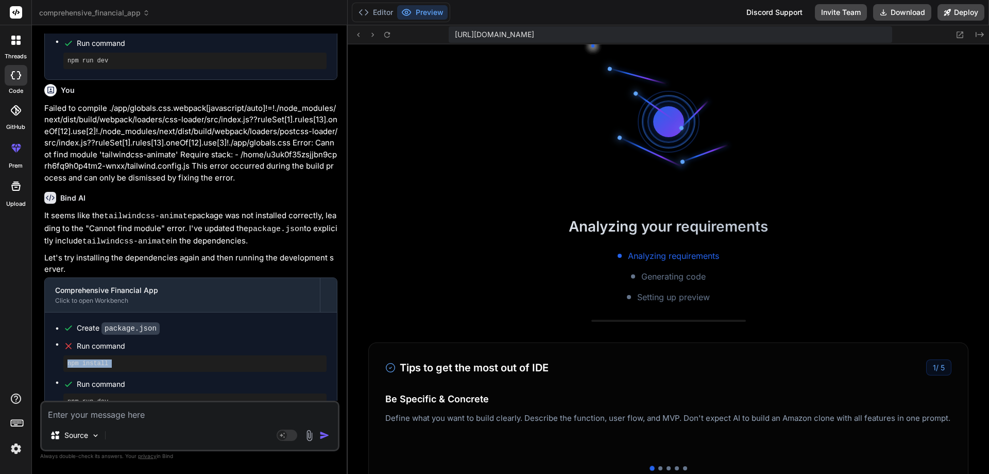
scroll to position [5571, 0]
copy ul "npm install"
click at [385, 8] on button "Editor" at bounding box center [376, 12] width 43 height 14
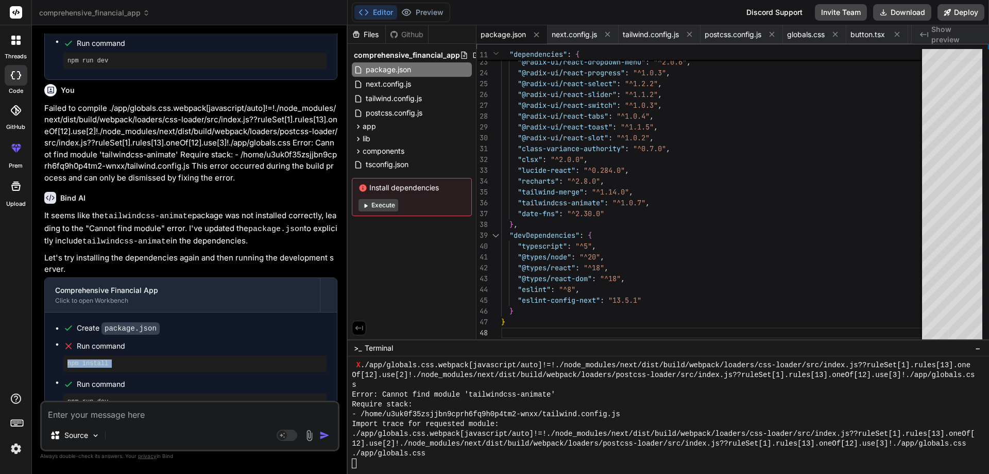
scroll to position [5835, 0]
click at [434, 467] on div at bounding box center [663, 463] width 623 height 10
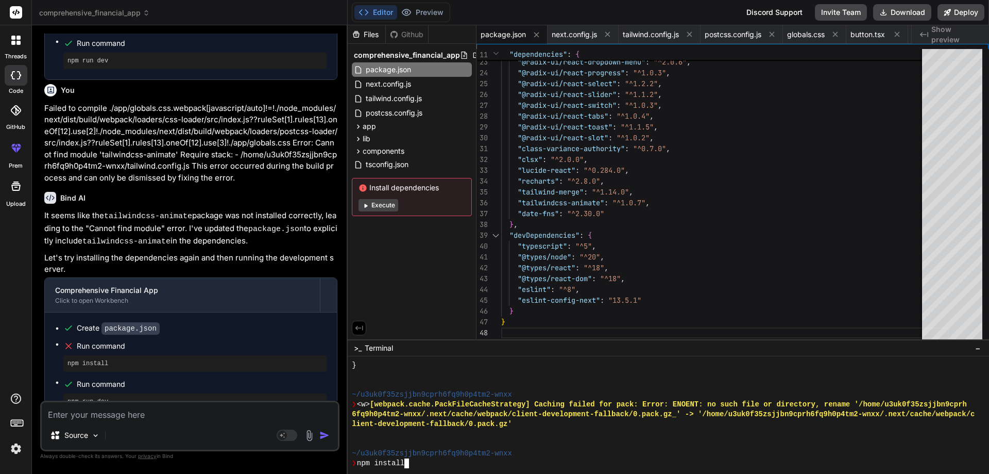
scroll to position [6834, 0]
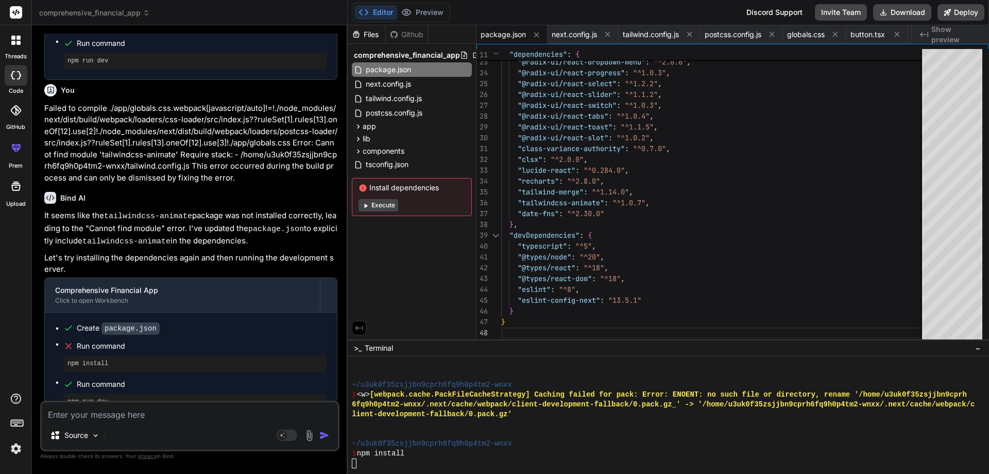
type textarea "x"
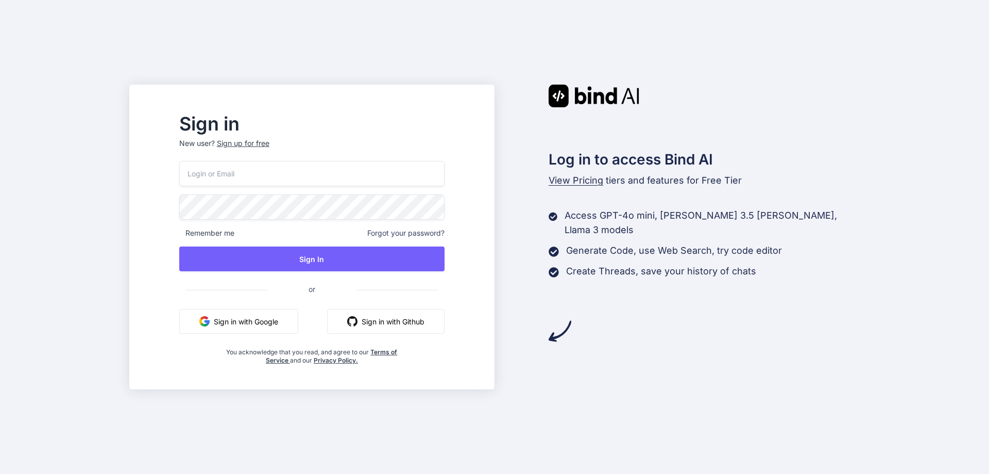
click at [284, 326] on button "Sign in with Google" at bounding box center [238, 321] width 119 height 25
